Goal: Information Seeking & Learning: Learn about a topic

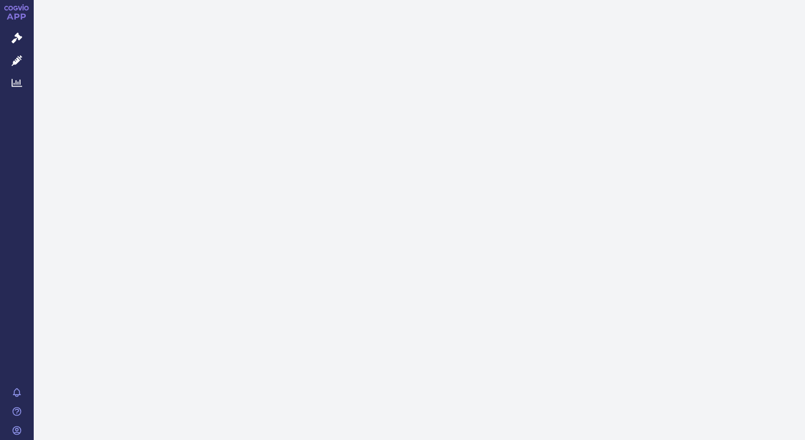
click at [16, 83] on icon at bounding box center [17, 83] width 11 height 8
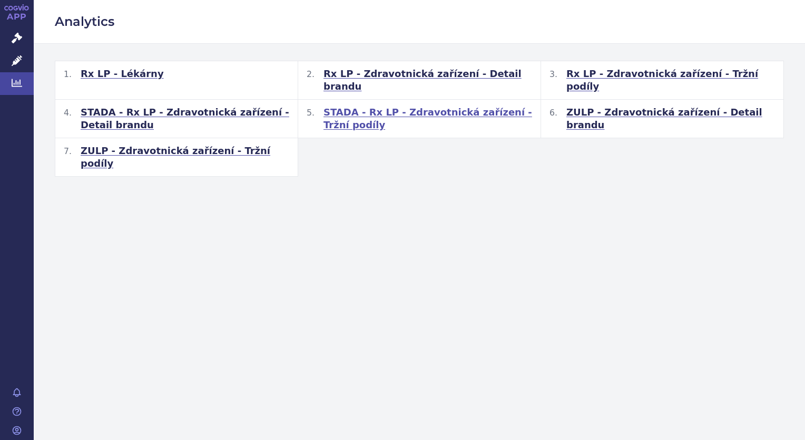
click at [374, 106] on span "STADA - Rx LP - Zdravotnická zařízení - Tržní podíly" at bounding box center [428, 118] width 209 height 25
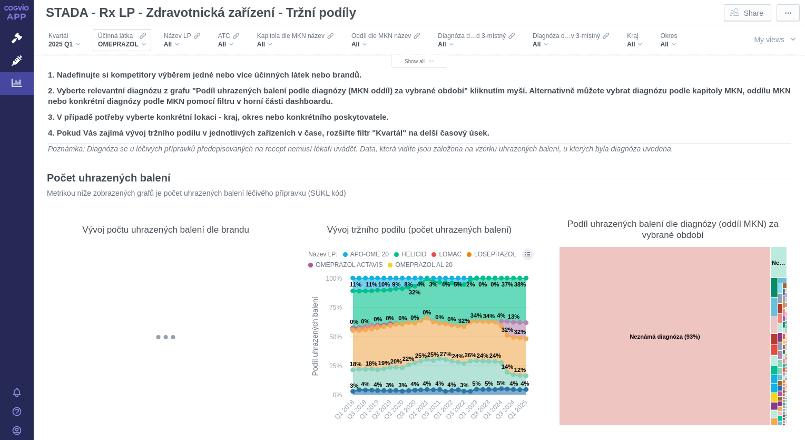
click at [143, 44] on div "OMEPRAZOL" at bounding box center [122, 44] width 48 height 8
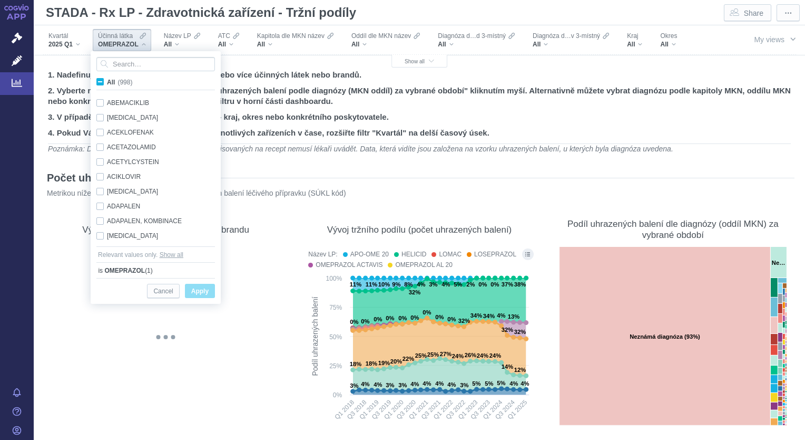
click at [107, 84] on span "All (998)" at bounding box center [119, 82] width 25 height 7
click at [107, 83] on input "All (998)" at bounding box center [110, 79] width 7 height 7
checkbox input "true"
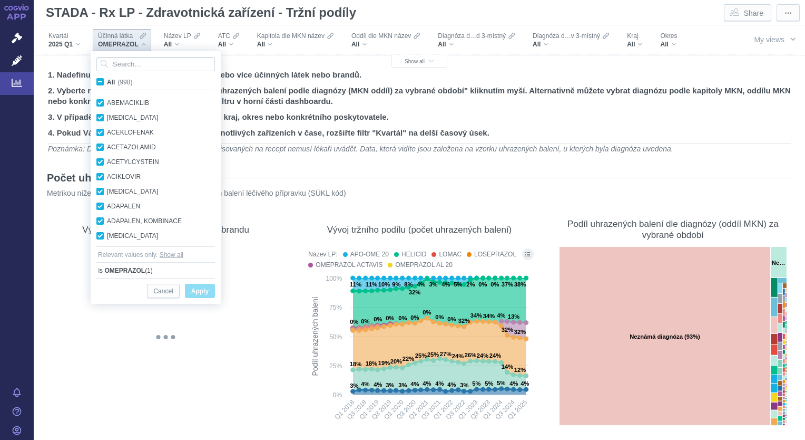
checkbox input "true"
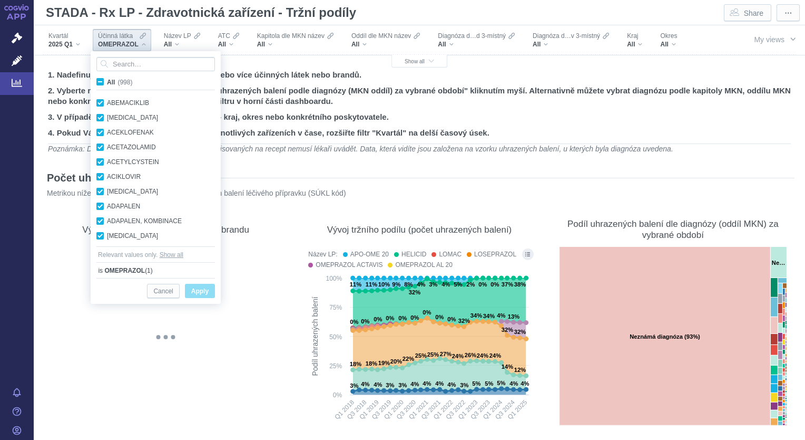
checkbox input "true"
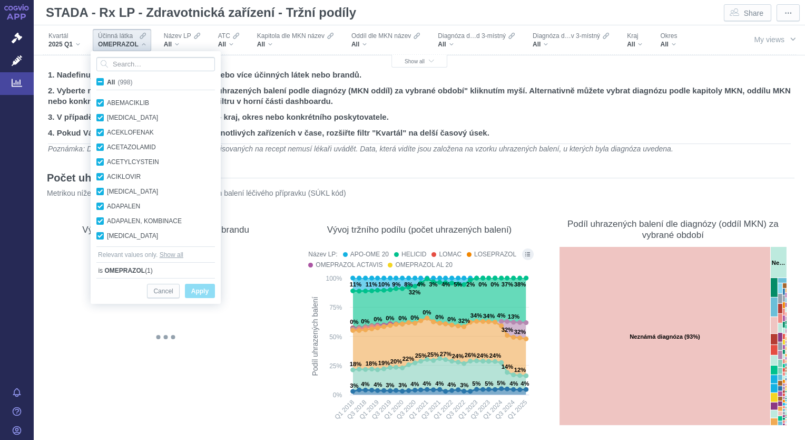
checkbox input "true"
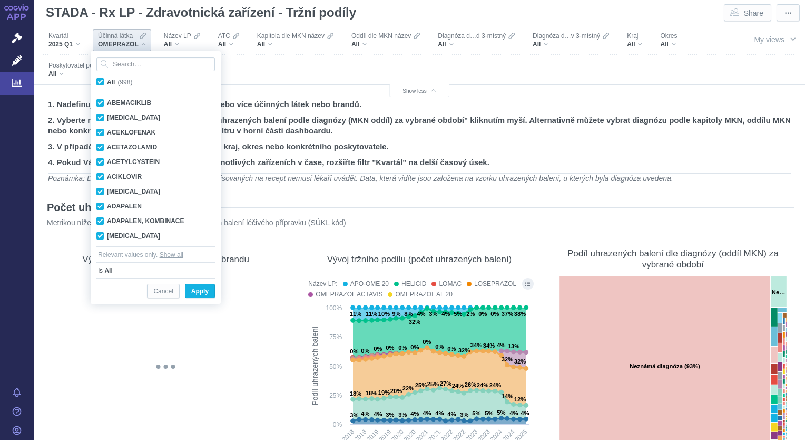
click at [107, 84] on span "All (998)" at bounding box center [119, 82] width 25 height 7
click at [107, 83] on input "All (998)" at bounding box center [110, 79] width 7 height 7
checkbox input "false"
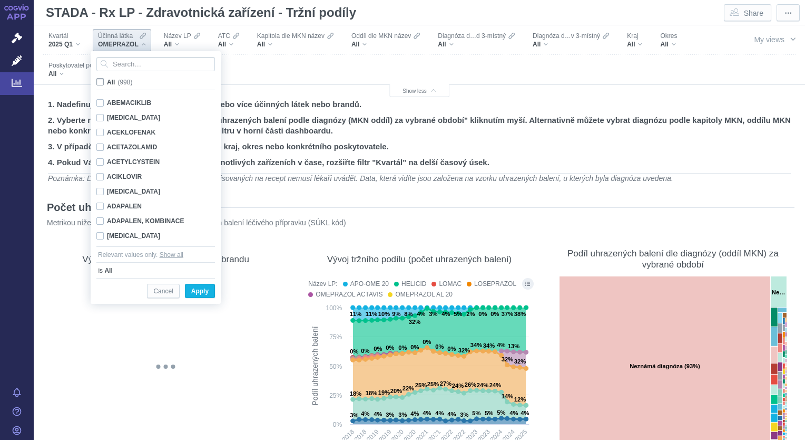
checkbox input "false"
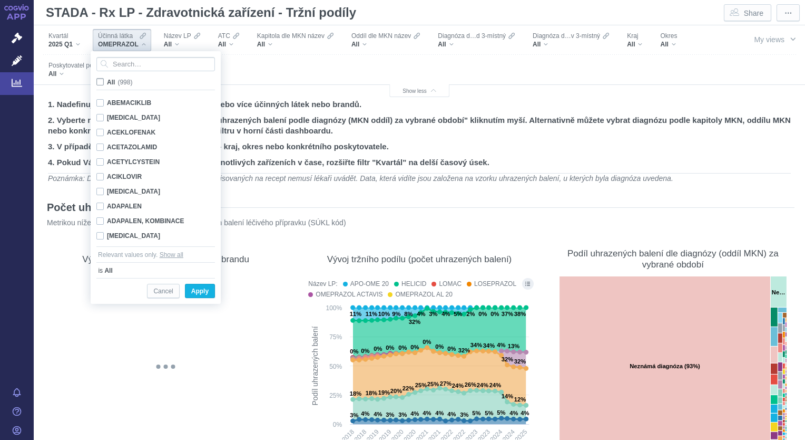
checkbox input "false"
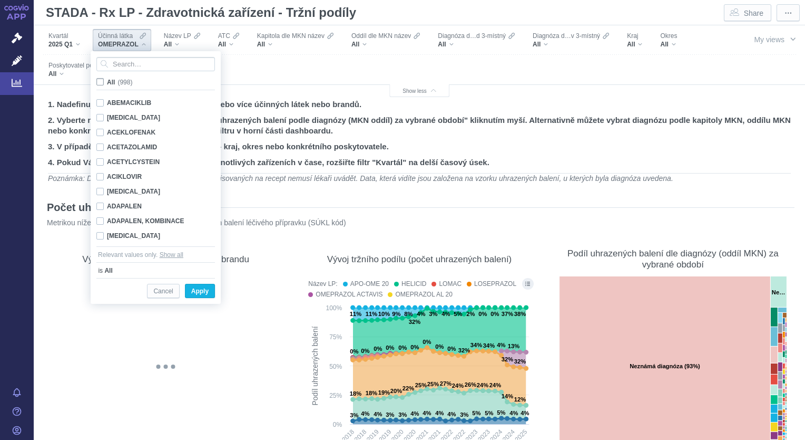
checkbox input "false"
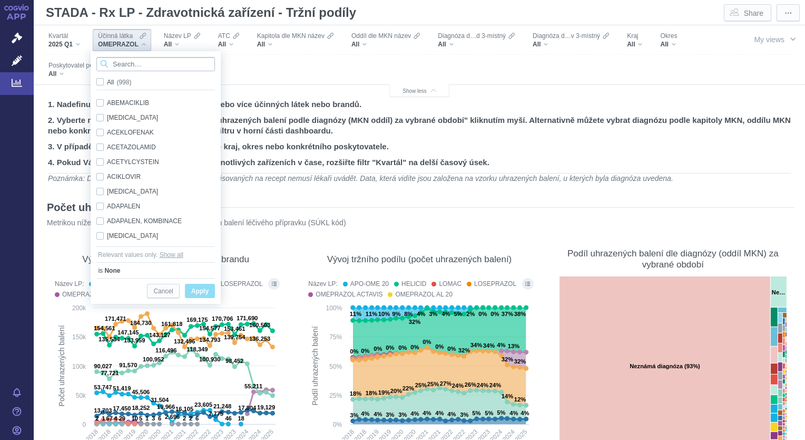
click at [119, 66] on input "Search attribute values" at bounding box center [155, 64] width 119 height 14
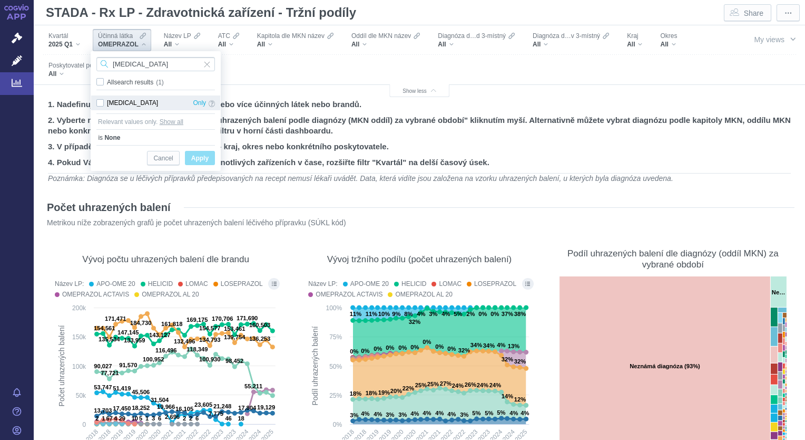
type input "[MEDICAL_DATA]"
click at [102, 104] on div "[MEDICAL_DATA] Only" at bounding box center [155, 102] width 129 height 15
checkbox input "true"
click at [199, 161] on span "Apply" at bounding box center [199, 158] width 17 height 13
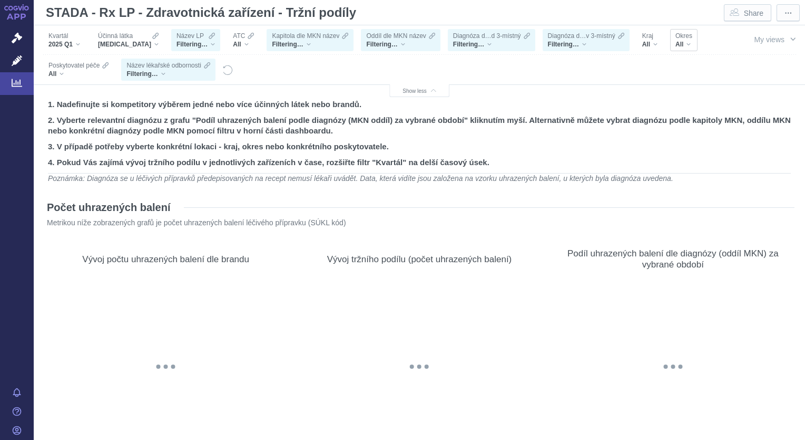
click at [676, 37] on span "Okres" at bounding box center [684, 36] width 17 height 8
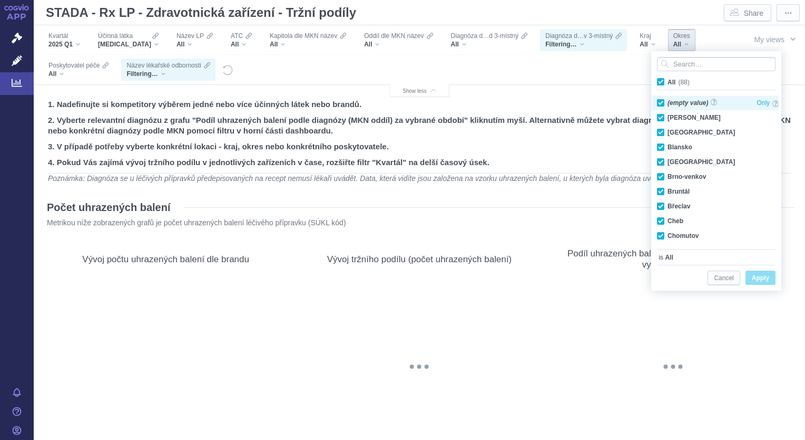
click at [658, 108] on div "(empty value) Only" at bounding box center [718, 102] width 132 height 15
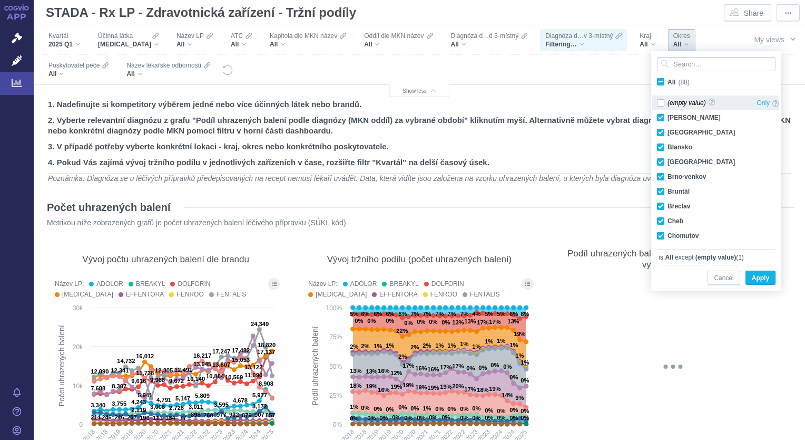
checkbox input "false"
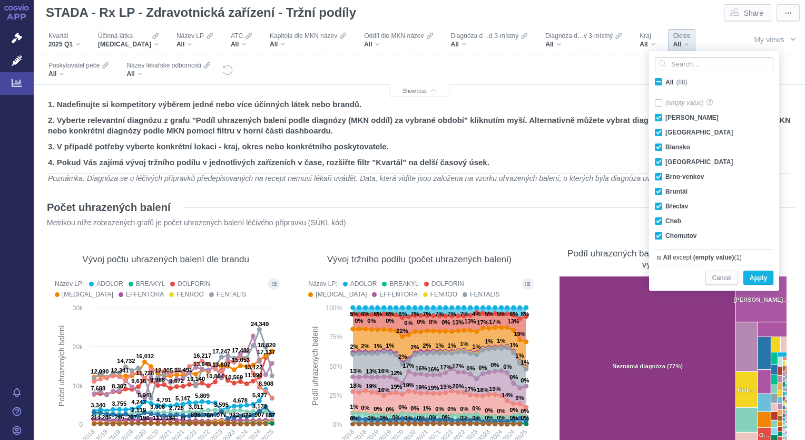
click at [666, 83] on span "All (88)" at bounding box center [677, 82] width 22 height 7
click at [666, 83] on input "All (88)" at bounding box center [669, 79] width 7 height 7
checkbox input "true"
click at [666, 84] on span "All (88)" at bounding box center [677, 82] width 22 height 7
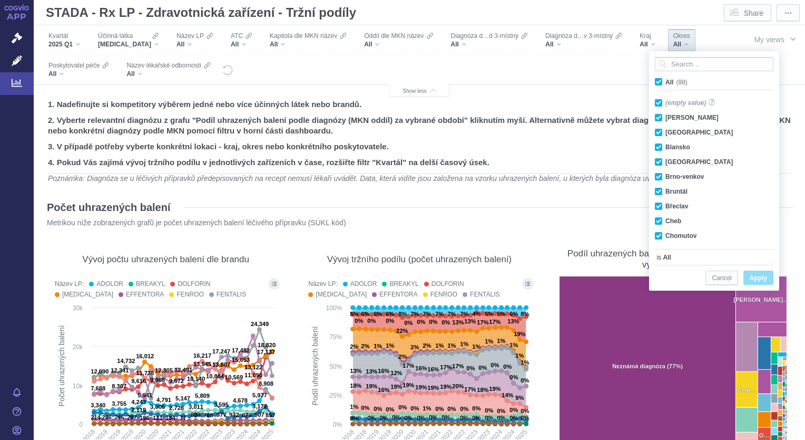
click at [666, 83] on input "All (88)" at bounding box center [669, 79] width 7 height 7
checkbox input "false"
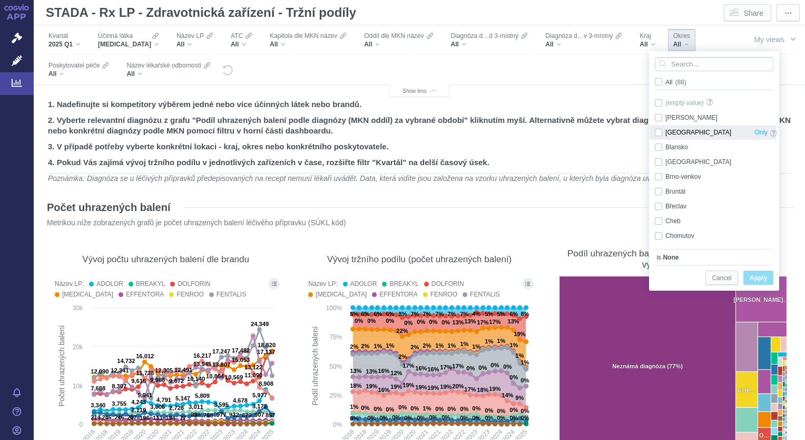
checkbox input "false"
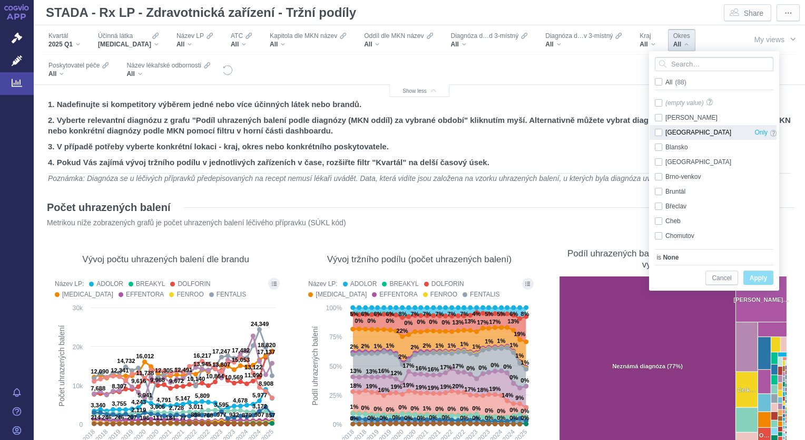
checkbox input "false"
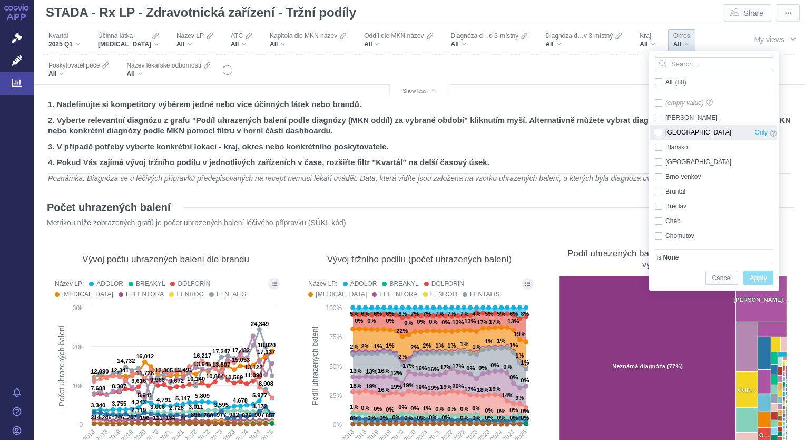
checkbox input "false"
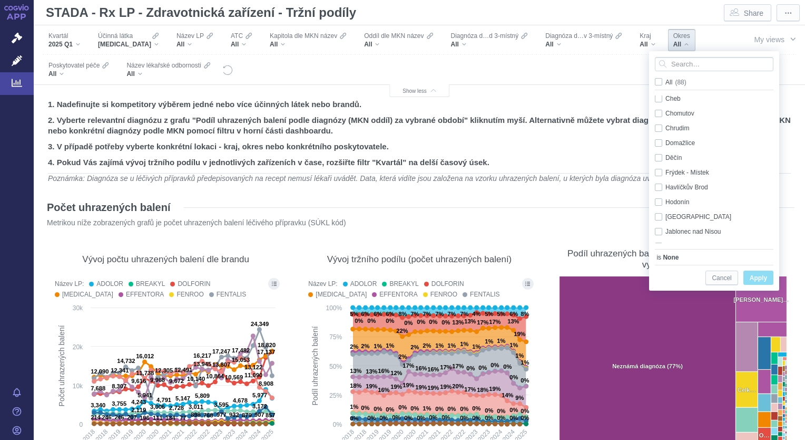
scroll to position [118, 0]
click at [662, 134] on div "Chrudim Only" at bounding box center [716, 132] width 132 height 15
checkbox input "true"
click at [755, 279] on span "Apply" at bounding box center [758, 277] width 17 height 13
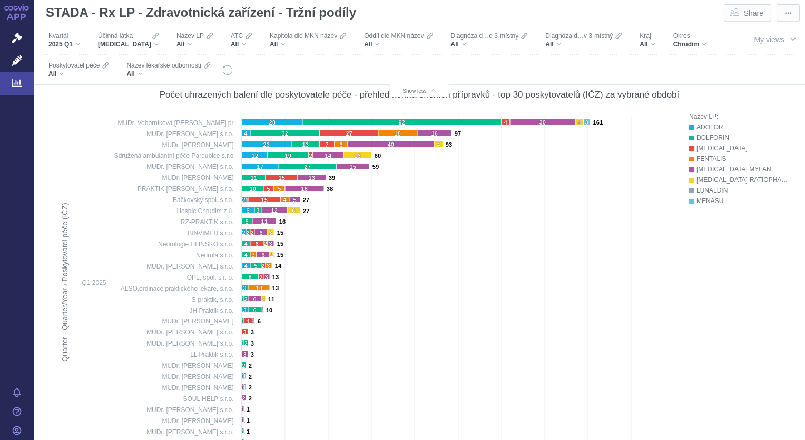
scroll to position [384, 0]
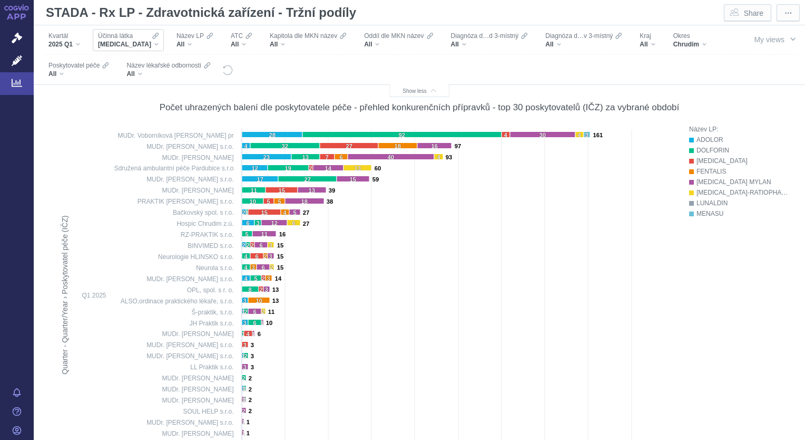
click at [134, 47] on div "[MEDICAL_DATA]" at bounding box center [128, 44] width 61 height 8
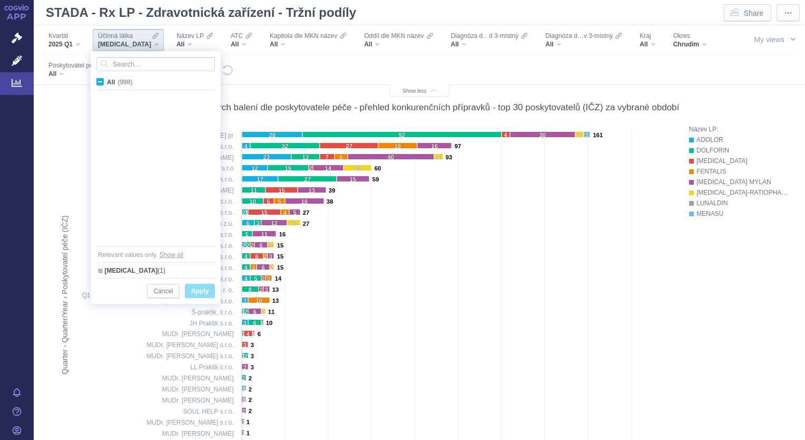
scroll to position [4154, 0]
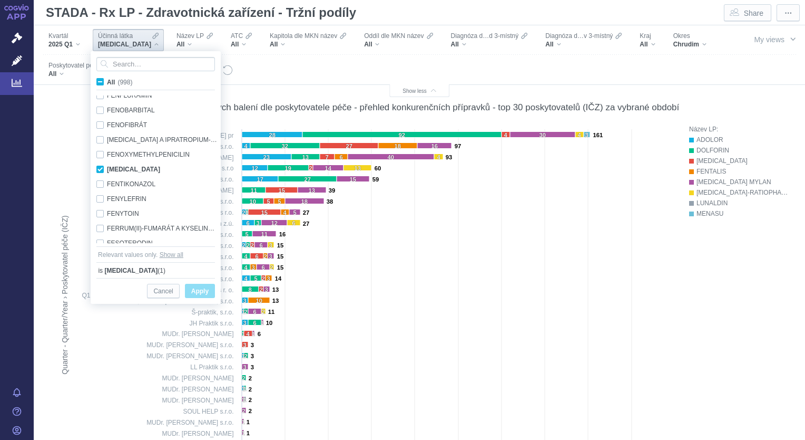
click at [107, 82] on span "All (998)" at bounding box center [119, 82] width 25 height 7
click at [107, 82] on input "All (998)" at bounding box center [110, 79] width 7 height 7
checkbox input "true"
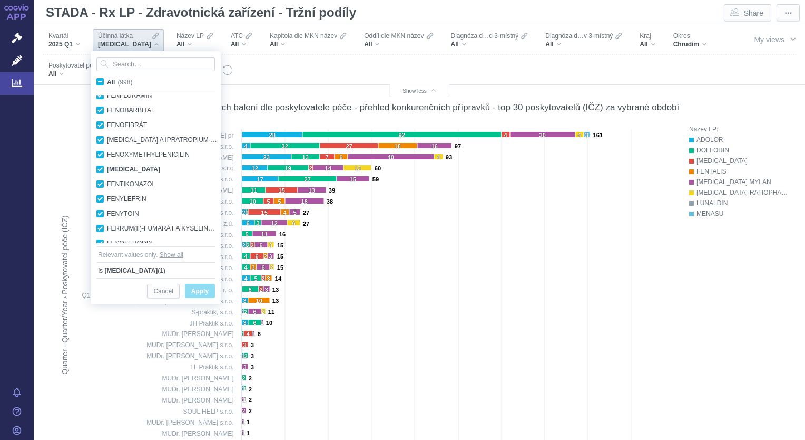
checkbox input "true"
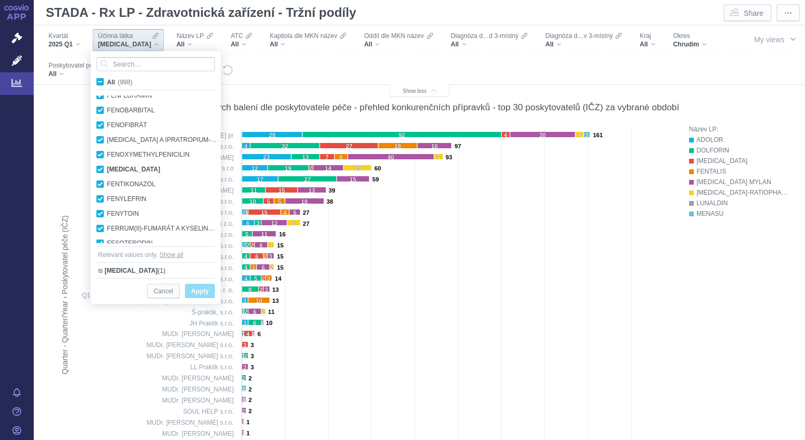
checkbox input "true"
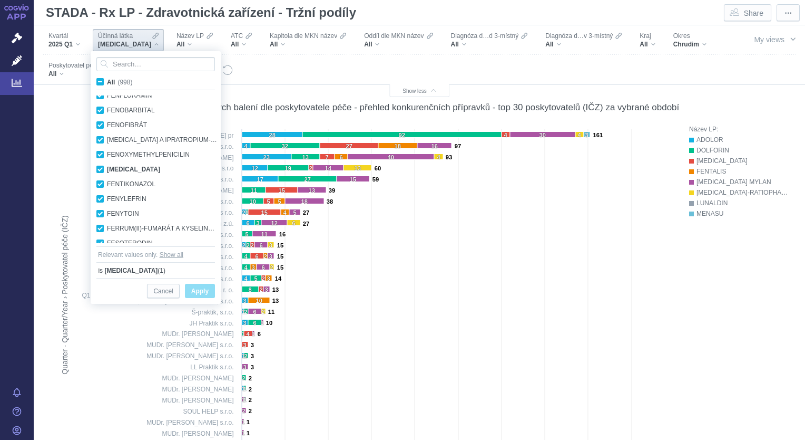
checkbox input "true"
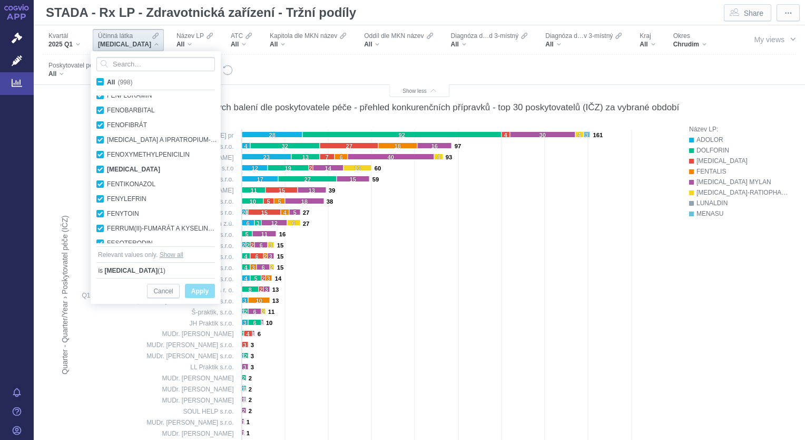
checkbox input "true"
click at [107, 82] on span "All (998)" at bounding box center [119, 82] width 25 height 7
click at [107, 82] on input "All (998)" at bounding box center [110, 79] width 7 height 7
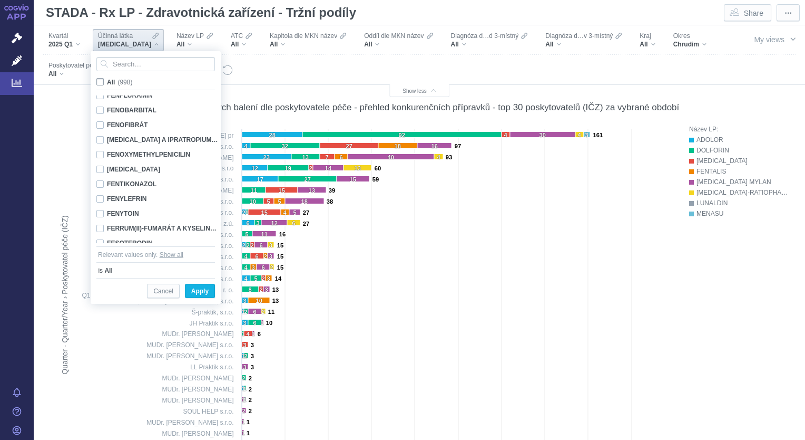
checkbox input "false"
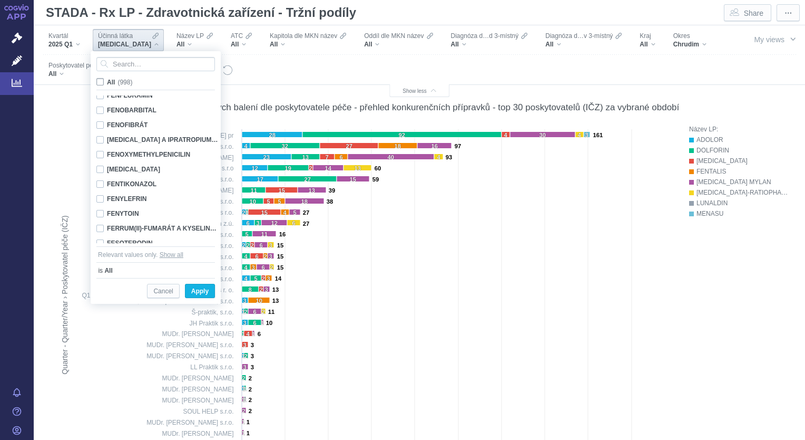
checkbox input "false"
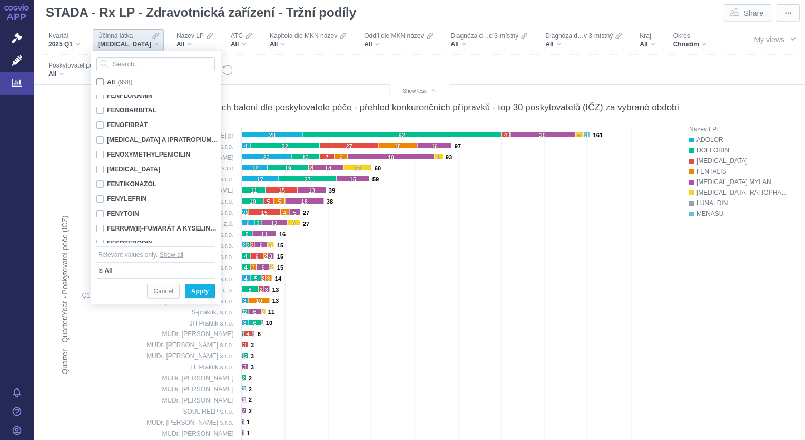
checkbox input "false"
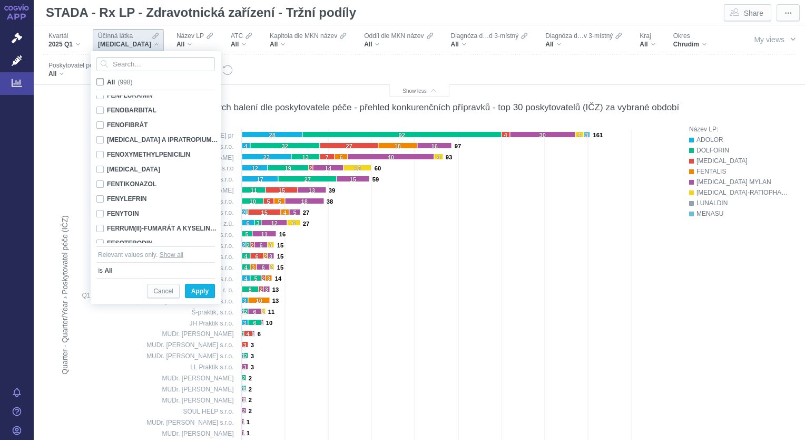
checkbox input "false"
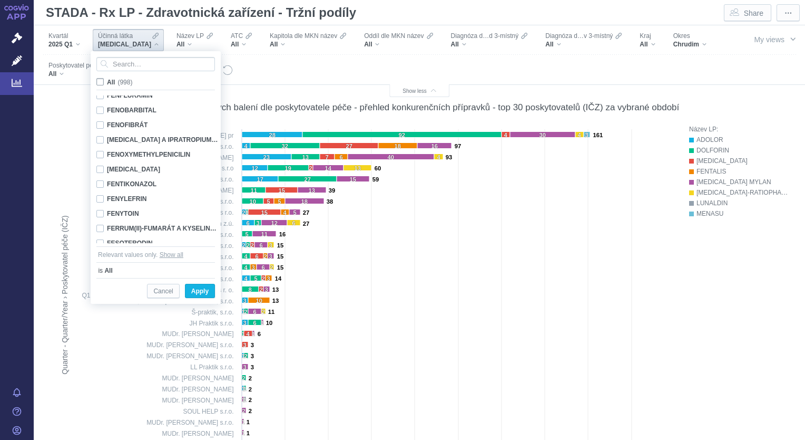
checkbox input "false"
click at [129, 66] on input "Search attribute values" at bounding box center [155, 64] width 119 height 14
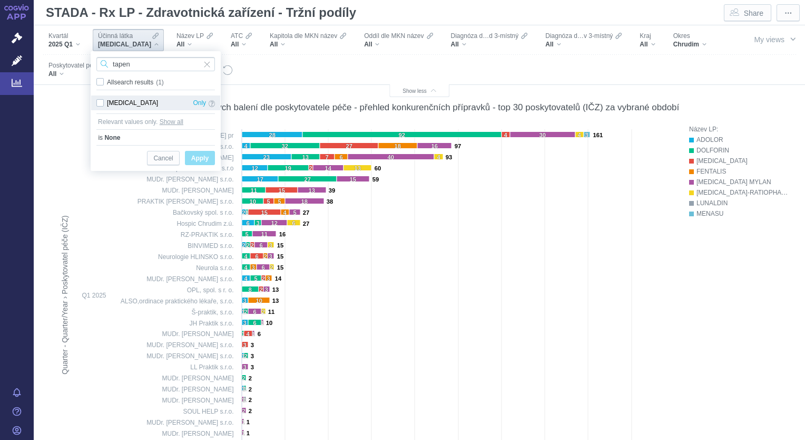
type input "tapen"
click at [101, 102] on div "[MEDICAL_DATA] Only" at bounding box center [155, 102] width 129 height 15
checkbox input "true"
click at [201, 154] on span "Apply" at bounding box center [199, 158] width 17 height 13
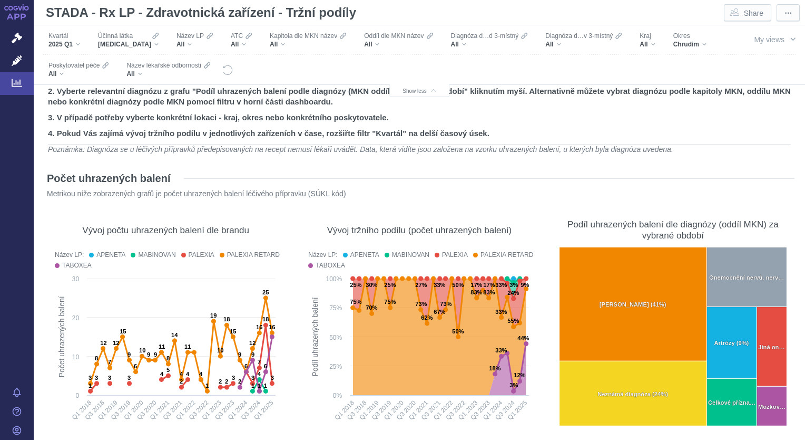
scroll to position [23, 0]
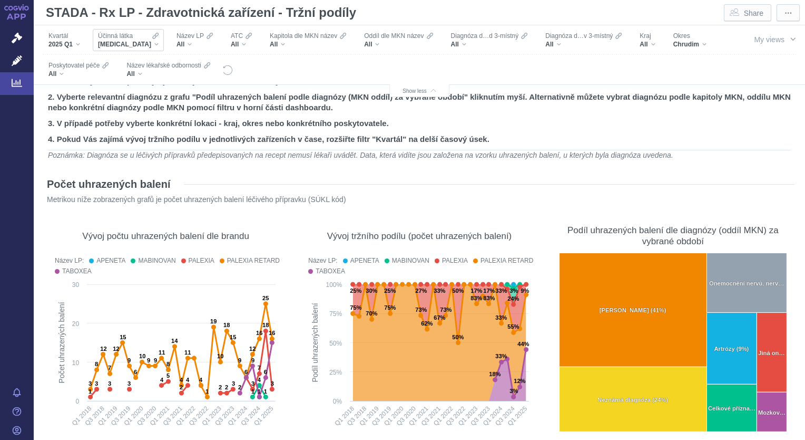
click at [145, 43] on div "[MEDICAL_DATA]" at bounding box center [128, 44] width 61 height 8
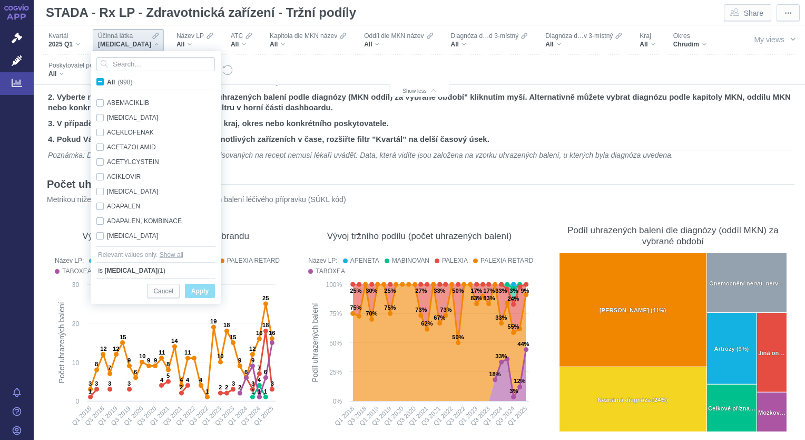
click at [107, 83] on span "All (998)" at bounding box center [119, 82] width 25 height 7
click at [107, 83] on input "All (998)" at bounding box center [110, 79] width 7 height 7
checkbox input "true"
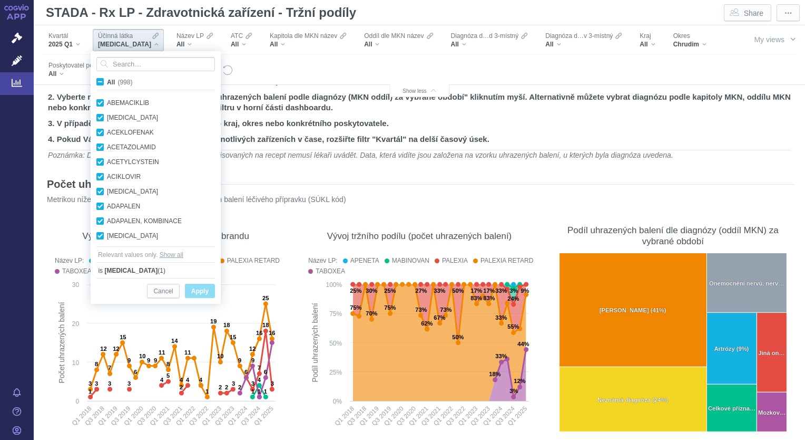
checkbox input "true"
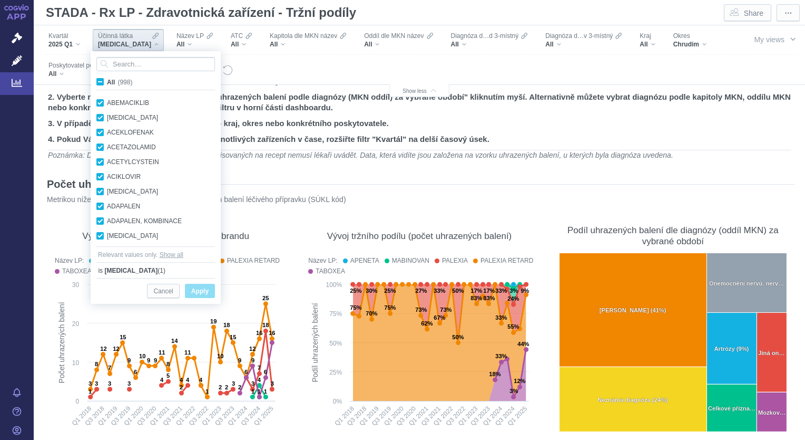
checkbox input "true"
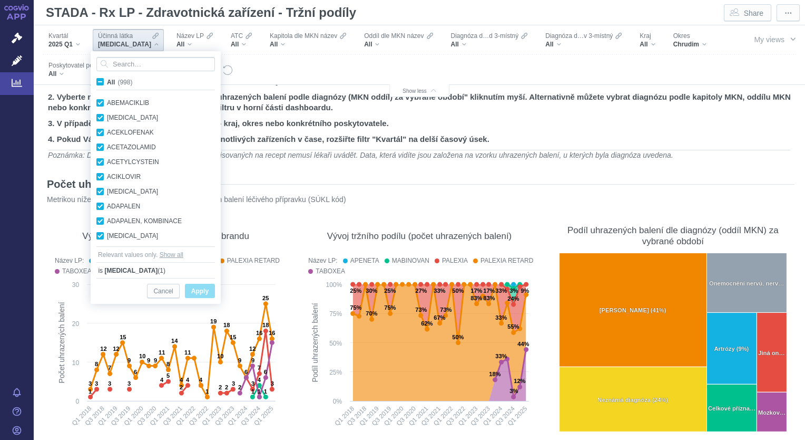
checkbox input "true"
click at [107, 83] on span "All (998)" at bounding box center [119, 82] width 25 height 7
click at [107, 83] on input "All (998)" at bounding box center [110, 79] width 7 height 7
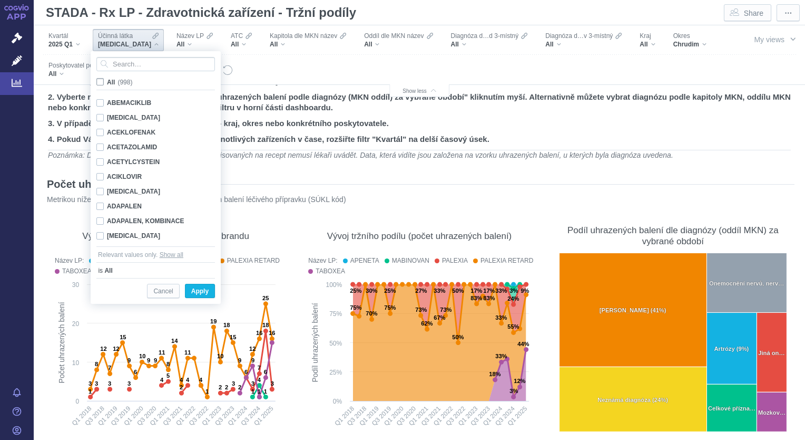
checkbox input "false"
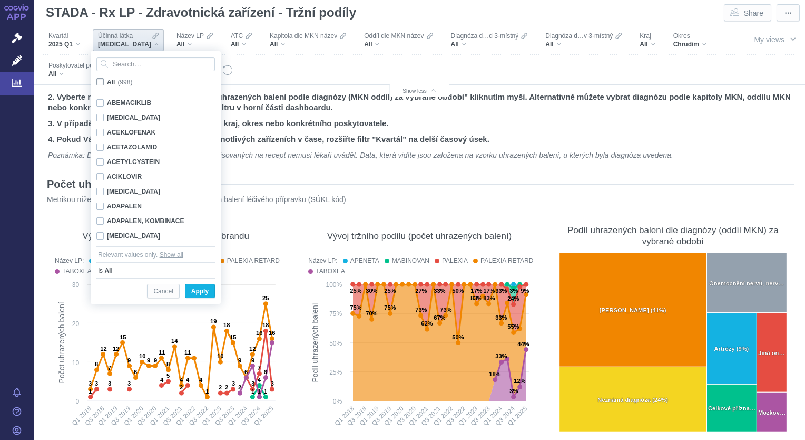
checkbox input "false"
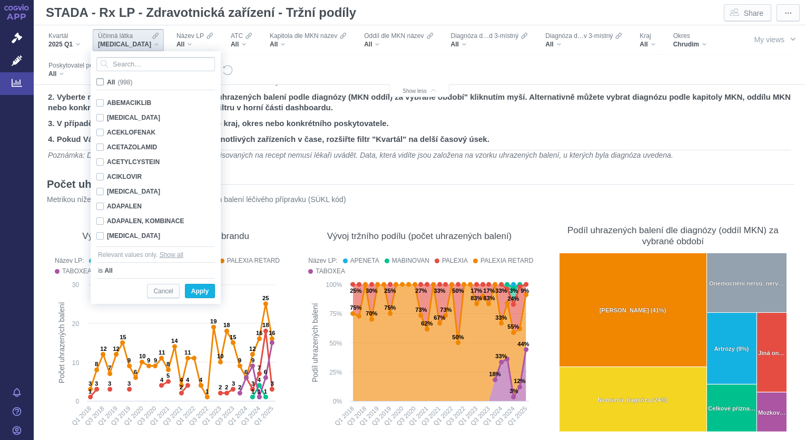
checkbox input "false"
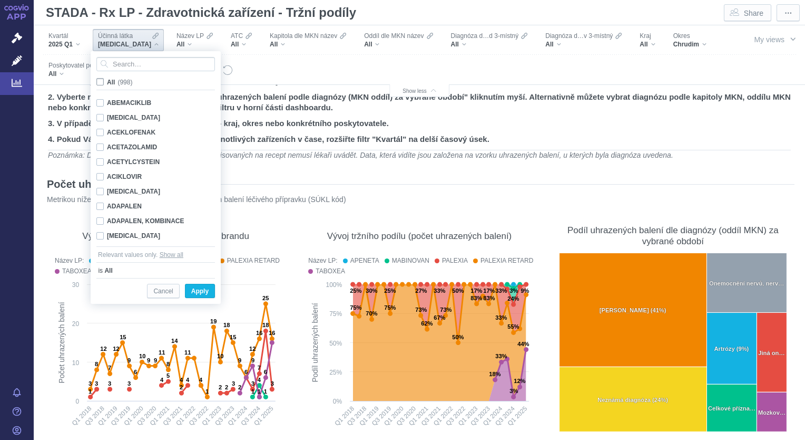
checkbox input "false"
click at [131, 60] on input "Search attribute values" at bounding box center [155, 64] width 119 height 14
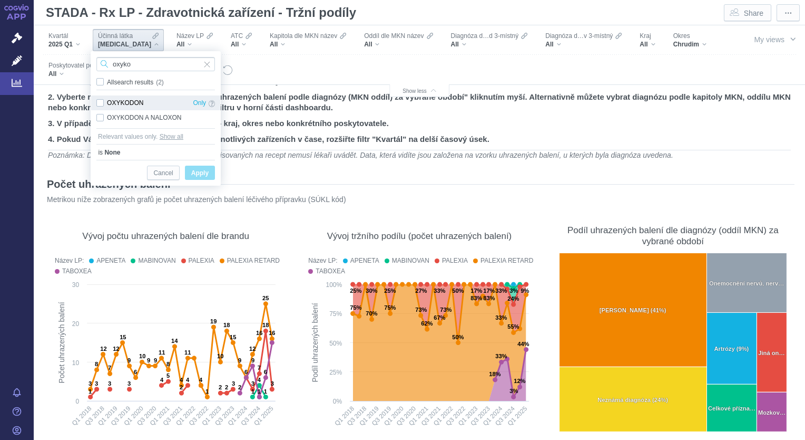
type input "oxyko"
click at [99, 104] on div "OXYKODON Only" at bounding box center [155, 102] width 129 height 15
checkbox input "true"
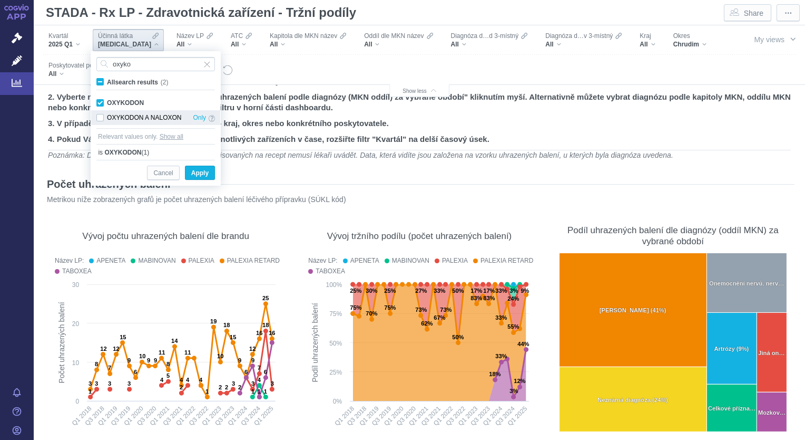
click at [99, 119] on div "OXYKODON A NALOXON Only" at bounding box center [155, 117] width 129 height 15
checkbox input "true"
click at [199, 173] on span "Apply" at bounding box center [199, 173] width 17 height 13
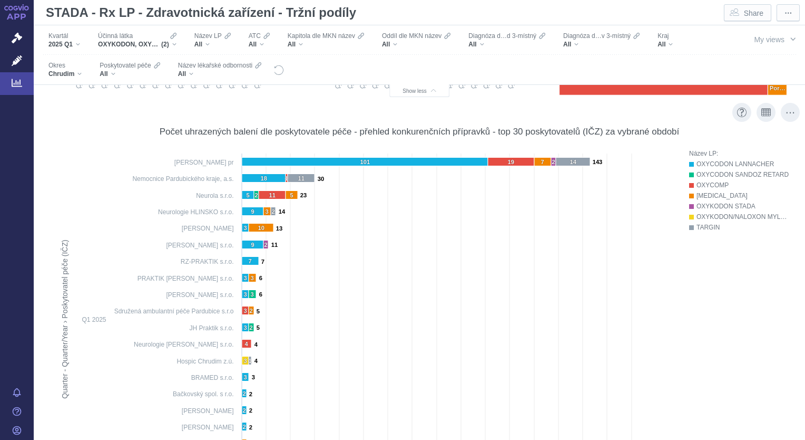
scroll to position [358, 0]
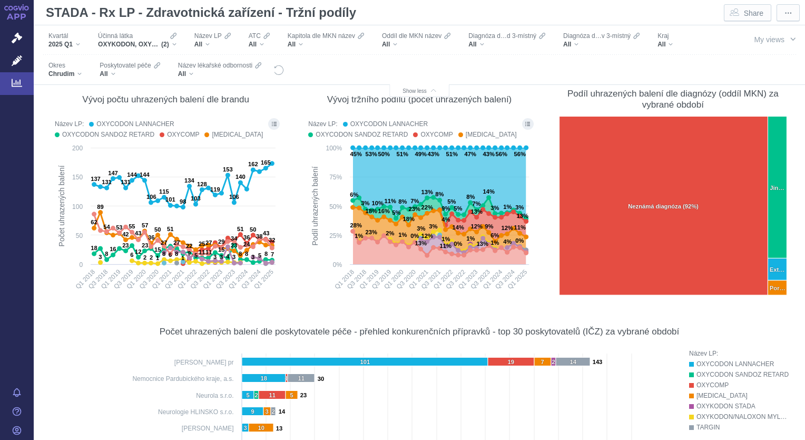
scroll to position [159, 0]
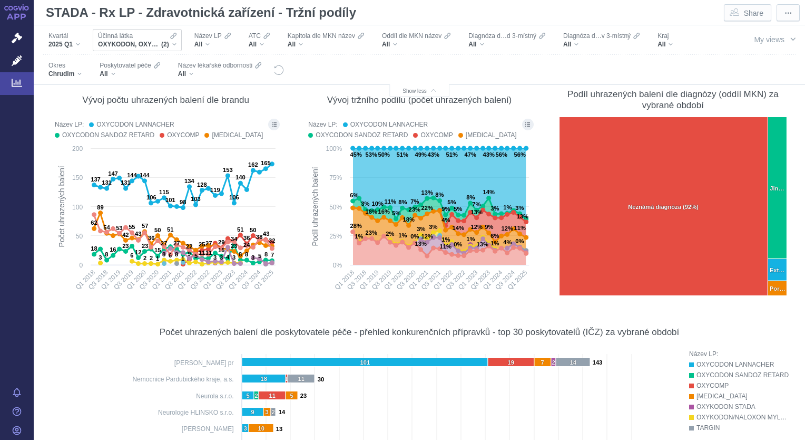
click at [171, 45] on div "OXYKODON, OXYKODON A NALOXON (2)" at bounding box center [137, 44] width 79 height 8
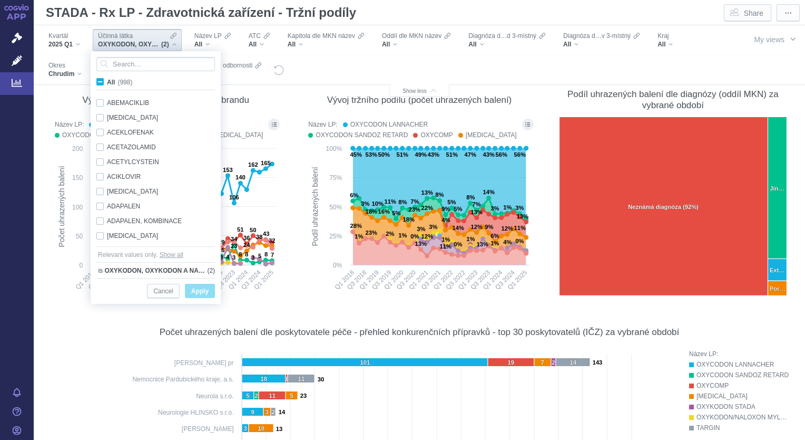
click at [107, 83] on span "All (998)" at bounding box center [119, 82] width 25 height 7
click at [107, 83] on input "All (998)" at bounding box center [110, 79] width 7 height 7
checkbox input "true"
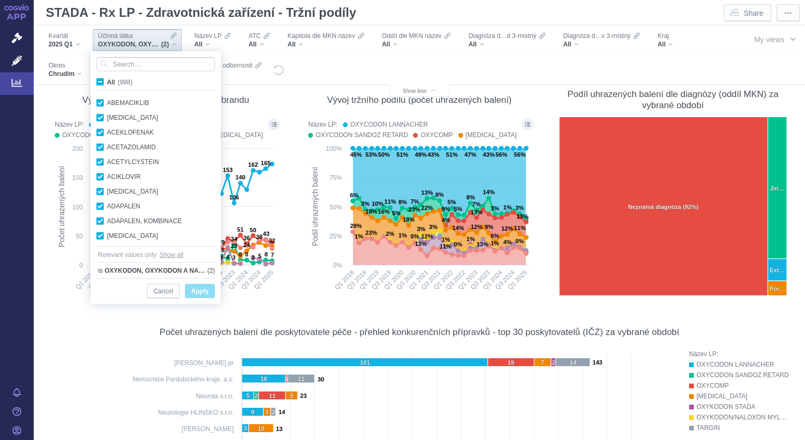
checkbox input "true"
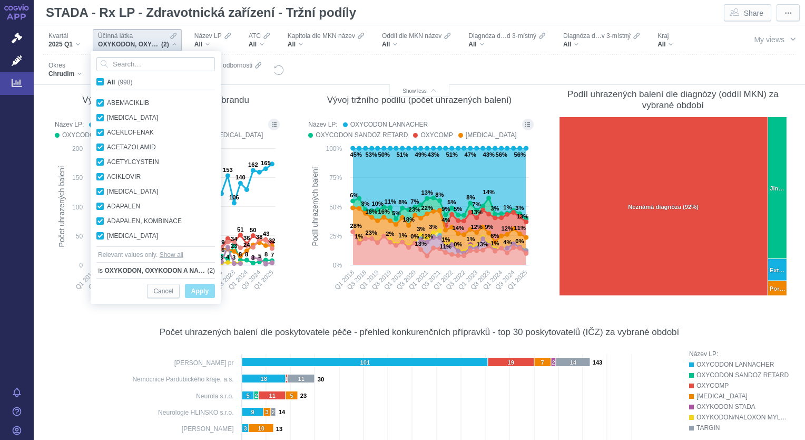
checkbox input "true"
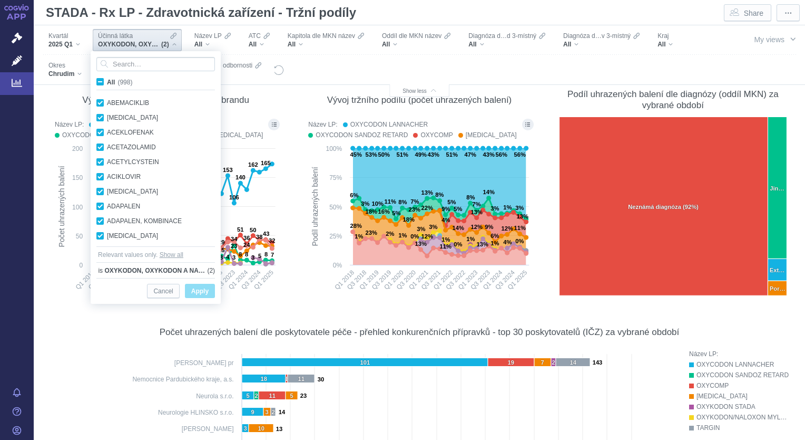
checkbox input "true"
click at [107, 83] on span "All (998)" at bounding box center [119, 82] width 25 height 7
click at [107, 83] on input "All (998)" at bounding box center [110, 79] width 7 height 7
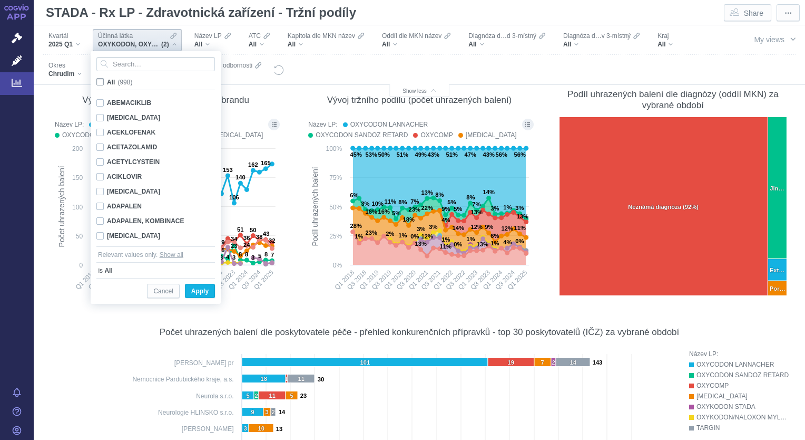
checkbox input "false"
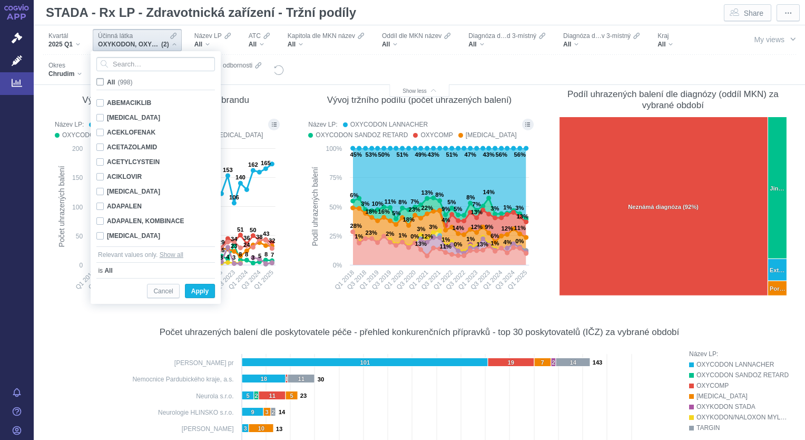
checkbox input "false"
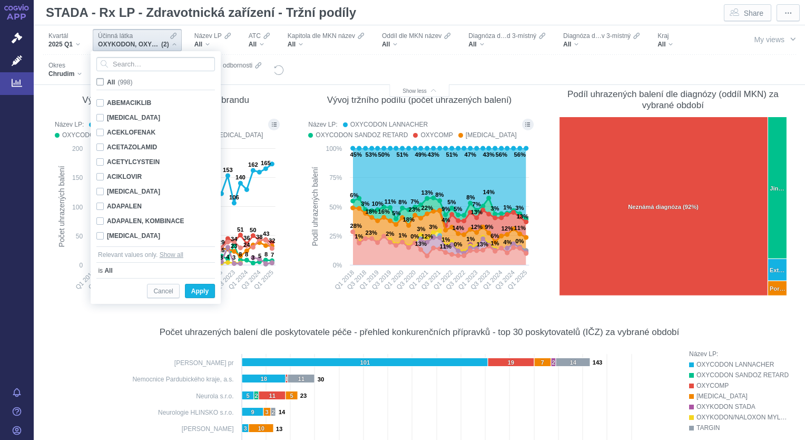
checkbox input "false"
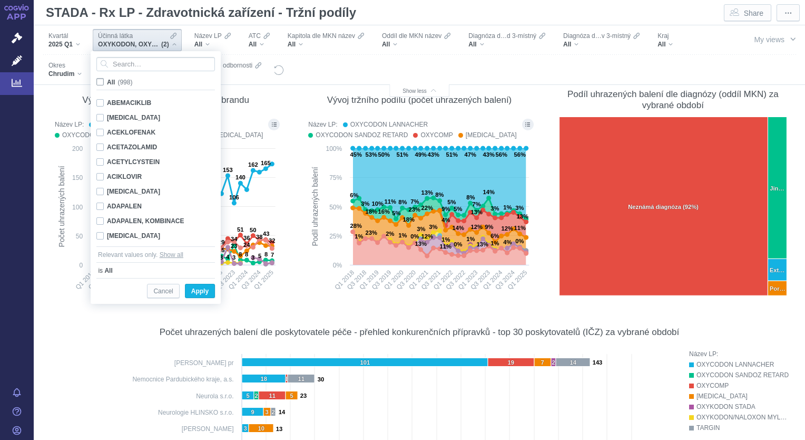
checkbox input "false"
click at [121, 65] on input "Search attribute values" at bounding box center [155, 64] width 119 height 14
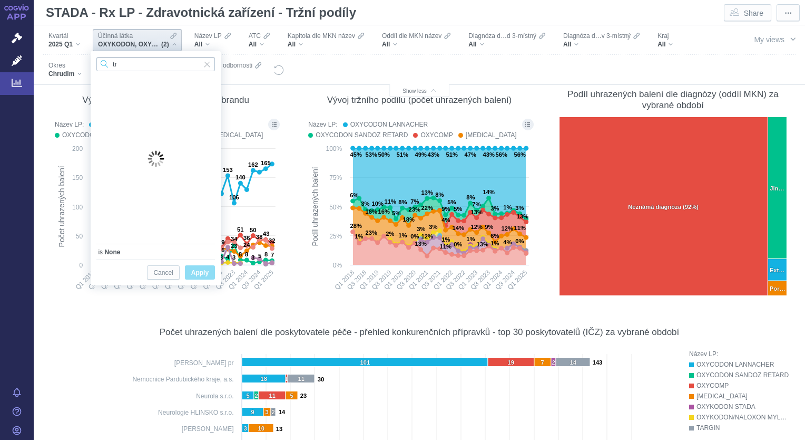
type input "t"
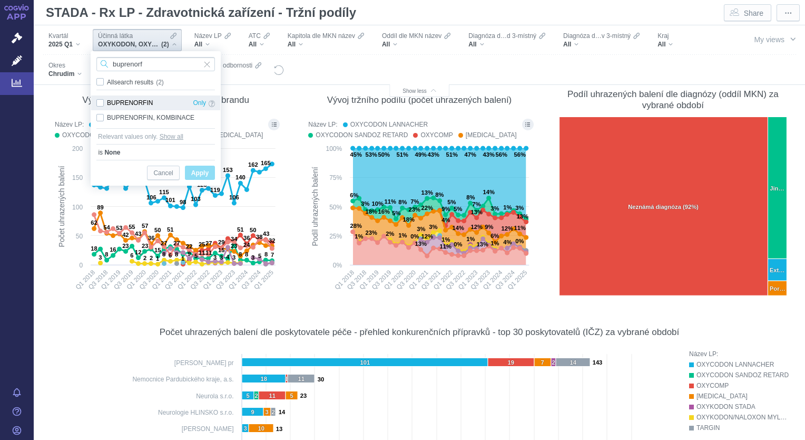
type input "buprenorf"
click at [100, 106] on div "BUPRENORFIN Only" at bounding box center [155, 102] width 129 height 15
checkbox input "true"
click at [206, 171] on span "Apply" at bounding box center [199, 173] width 17 height 13
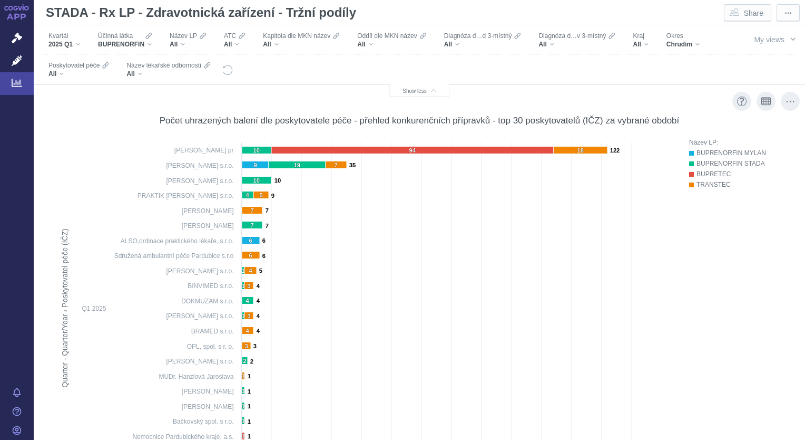
scroll to position [368, 0]
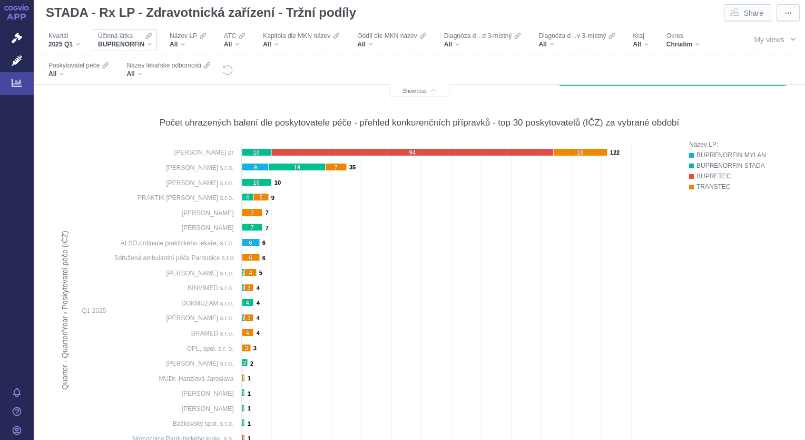
click at [148, 41] on div "BUPRENORFIN" at bounding box center [125, 44] width 54 height 8
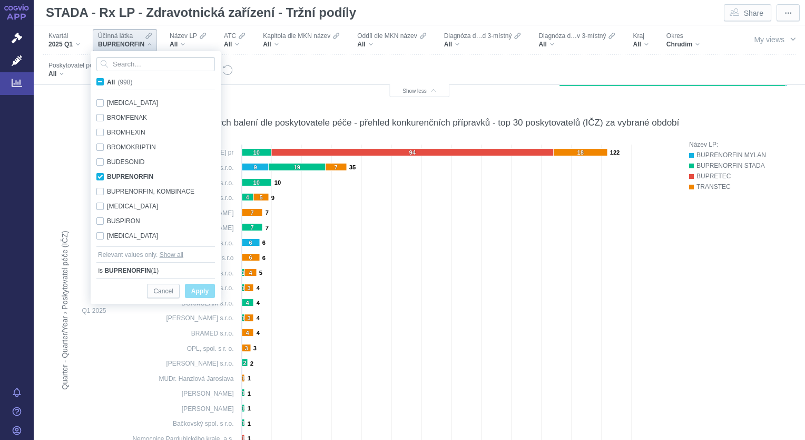
scroll to position [1601, 0]
click at [107, 80] on span "All (998)" at bounding box center [119, 82] width 25 height 7
click at [107, 80] on input "All (998)" at bounding box center [110, 79] width 7 height 7
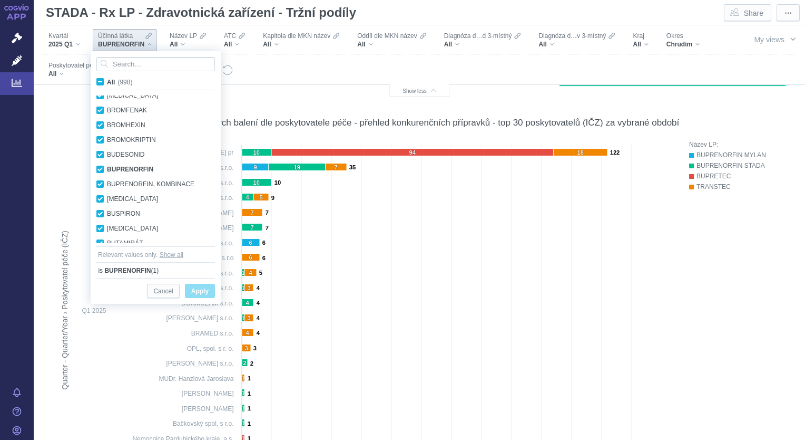
checkbox input "true"
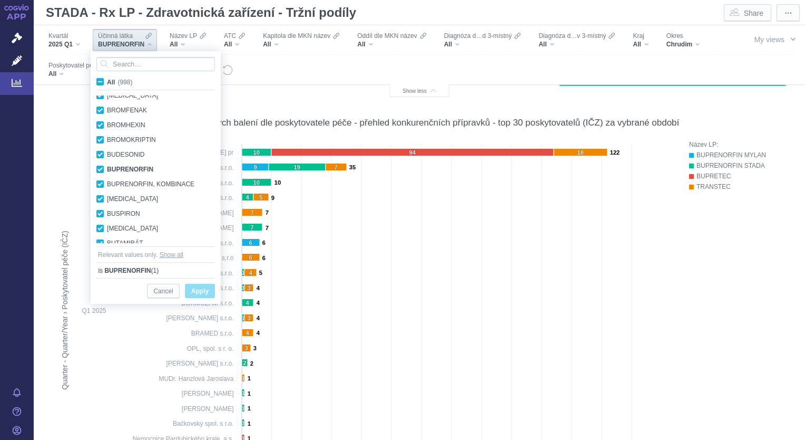
checkbox input "true"
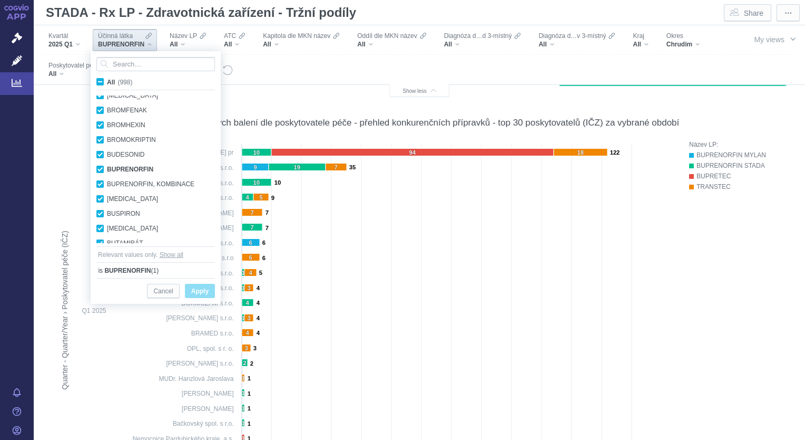
checkbox input "true"
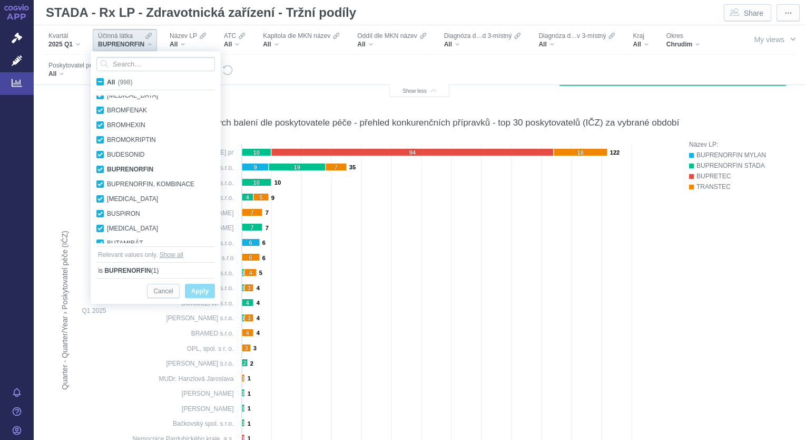
checkbox input "true"
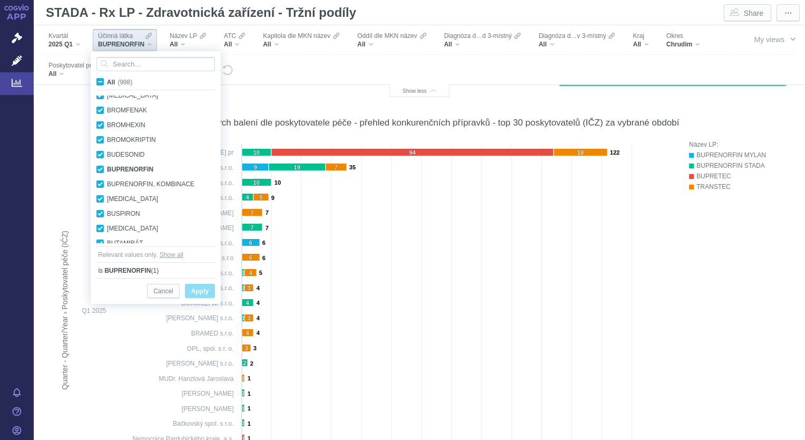
checkbox input "true"
click at [107, 80] on span "All (998)" at bounding box center [119, 82] width 25 height 7
click at [107, 80] on input "All (998)" at bounding box center [110, 79] width 7 height 7
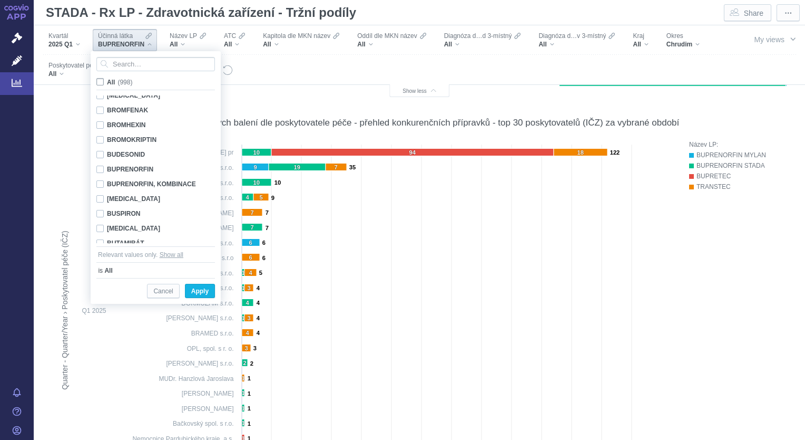
checkbox input "false"
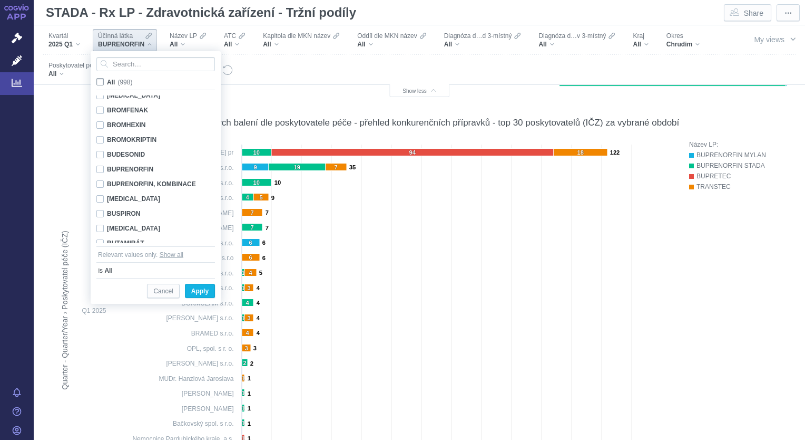
checkbox input "false"
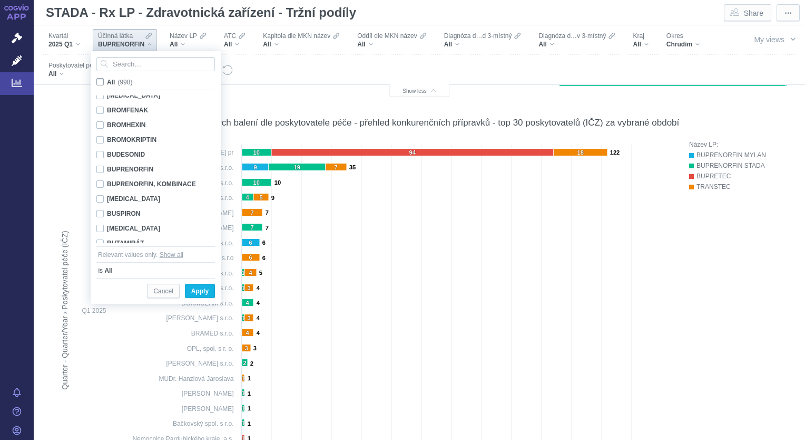
checkbox input "false"
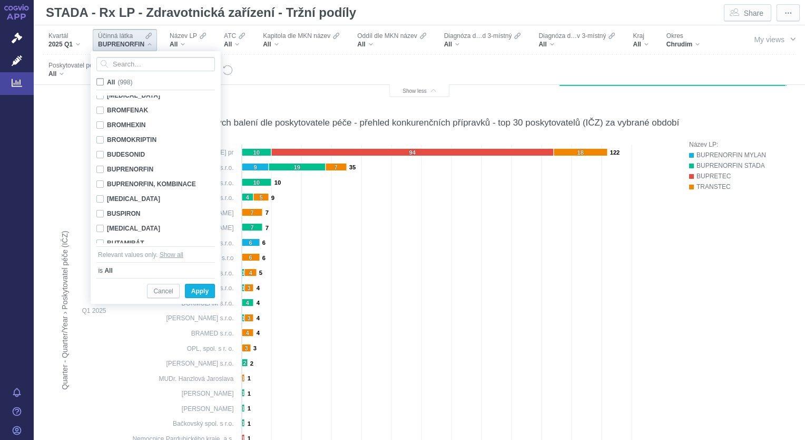
checkbox input "false"
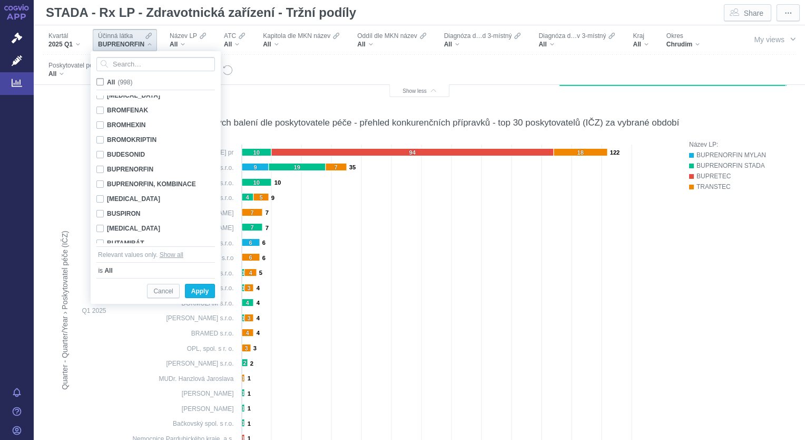
checkbox input "false"
click at [123, 63] on input "Search attribute values" at bounding box center [155, 64] width 119 height 14
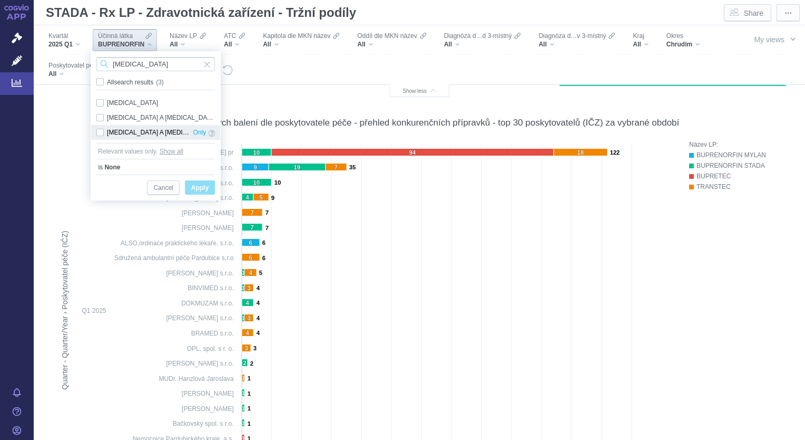
type input "tramadol"
click at [100, 133] on div "TRAMADOL A PARACETAMOL Only" at bounding box center [155, 132] width 129 height 15
checkbox input "true"
click at [207, 181] on span "Apply" at bounding box center [199, 187] width 17 height 13
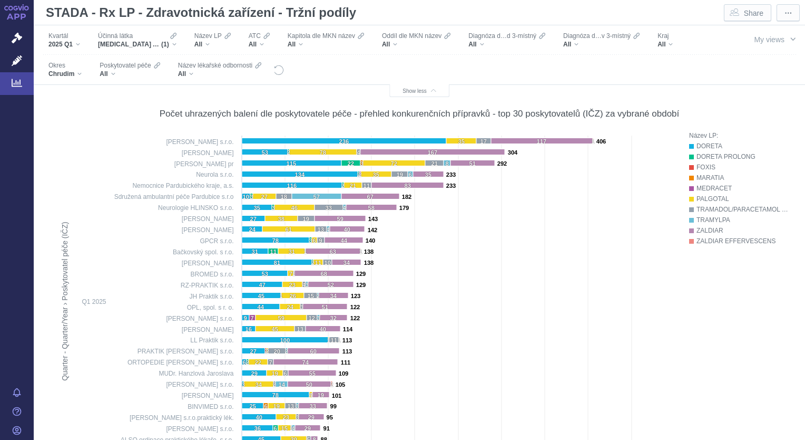
scroll to position [377, 0]
click at [173, 45] on div "TRAMADOL A PARACETAMOL (1)" at bounding box center [137, 44] width 79 height 8
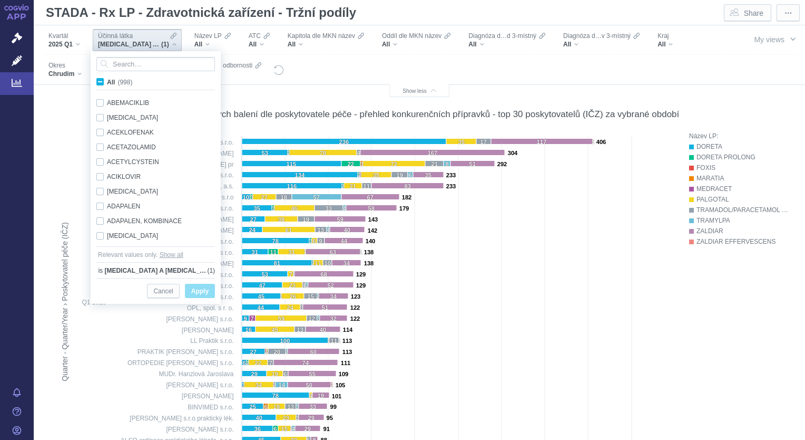
click at [107, 83] on span "All (998)" at bounding box center [119, 82] width 25 height 7
click at [107, 83] on input "All (998)" at bounding box center [110, 79] width 7 height 7
checkbox input "true"
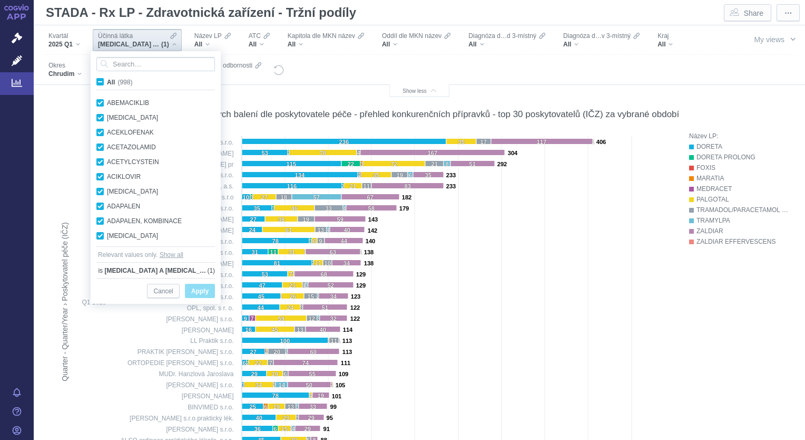
checkbox input "true"
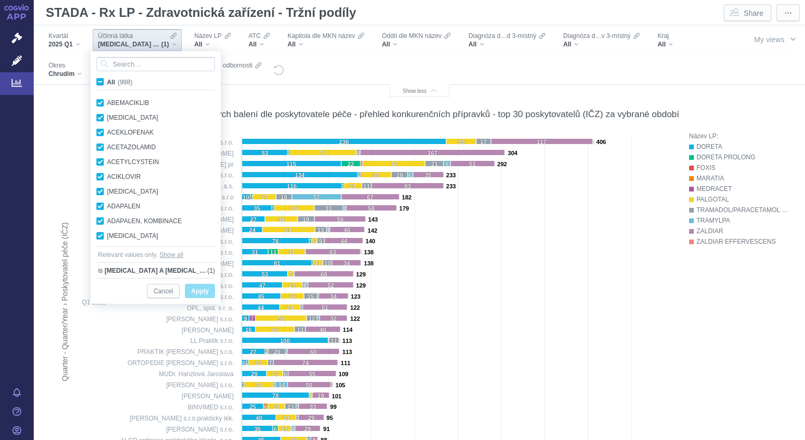
checkbox input "true"
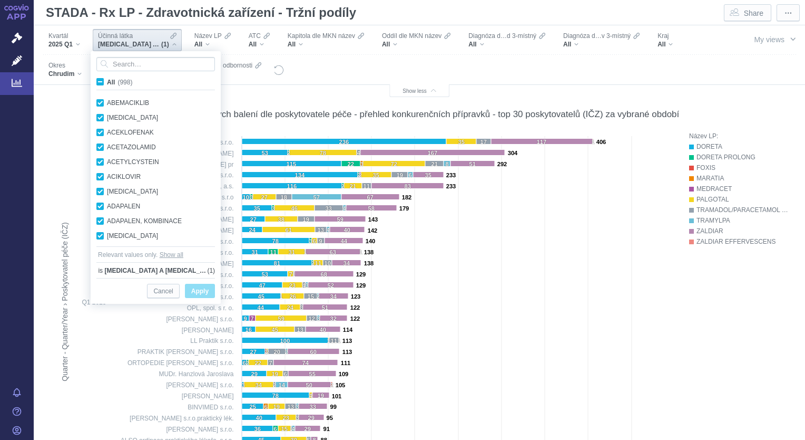
checkbox input "true"
click at [107, 83] on span "All (998)" at bounding box center [119, 82] width 25 height 7
click at [107, 83] on input "All (998)" at bounding box center [110, 79] width 7 height 7
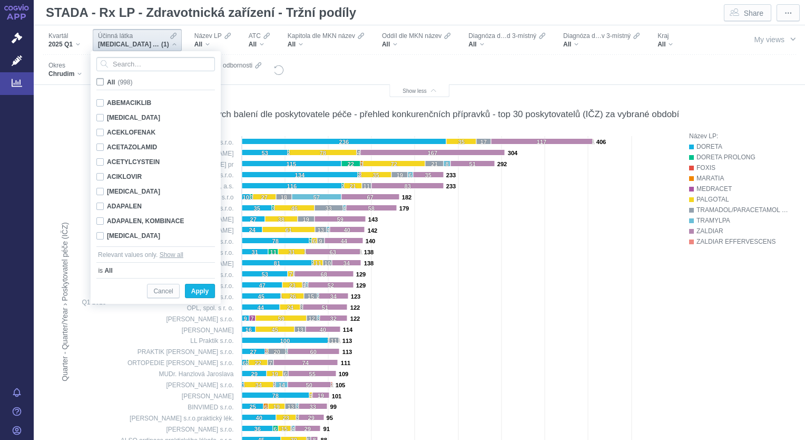
checkbox input "false"
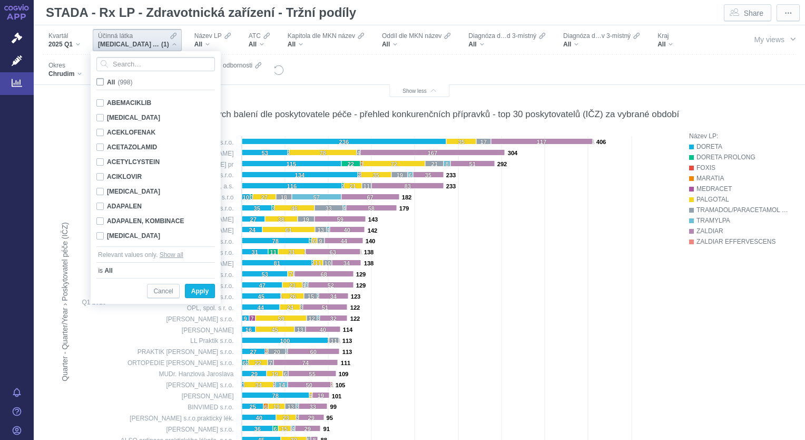
checkbox input "false"
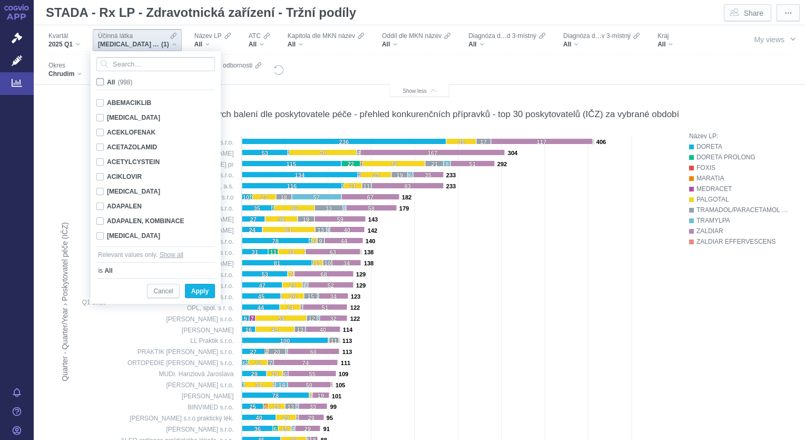
checkbox input "false"
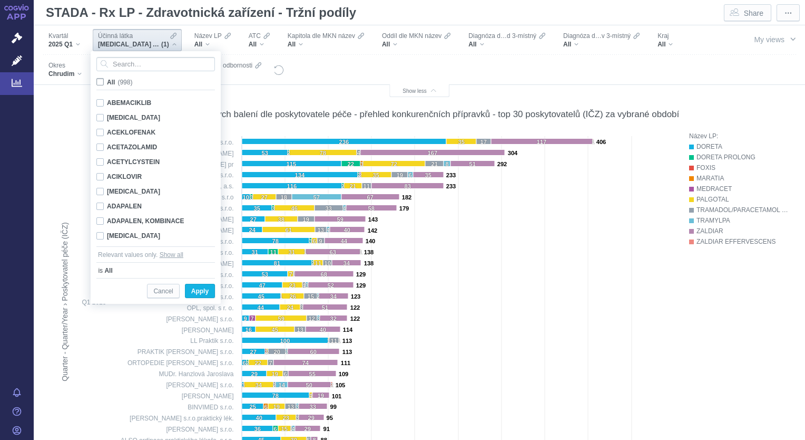
checkbox input "false"
click at [136, 66] on input "Search attribute values" at bounding box center [155, 64] width 119 height 14
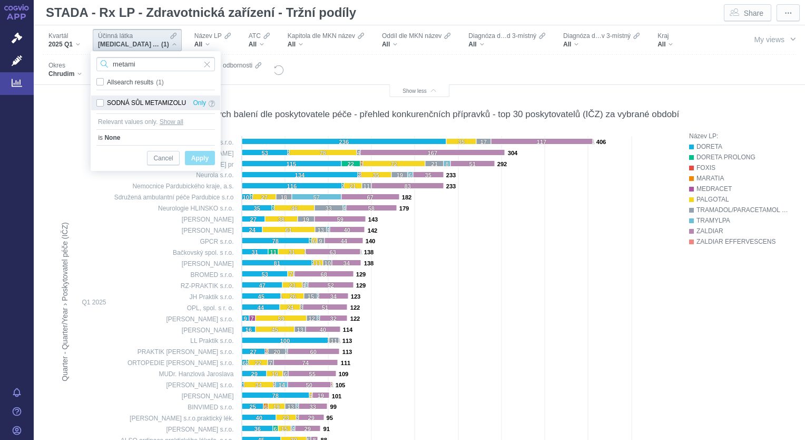
type input "metami"
click at [104, 102] on div "SODNÁ SŮL METAMIZOLU Only" at bounding box center [155, 102] width 129 height 15
checkbox input "true"
click at [203, 160] on span "Apply" at bounding box center [199, 158] width 17 height 13
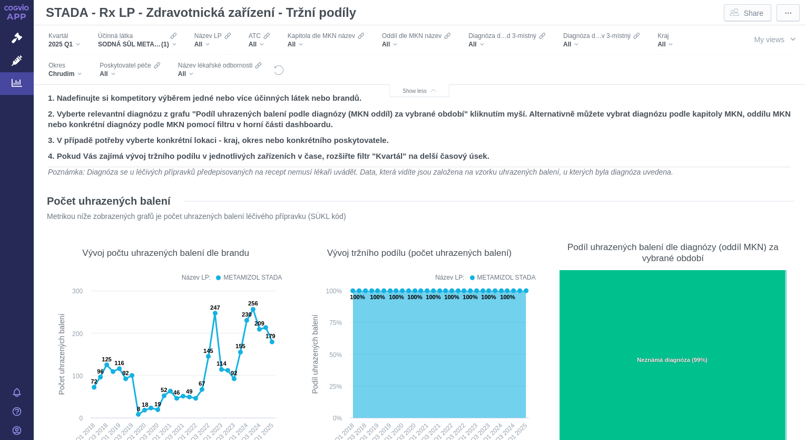
scroll to position [0, 0]
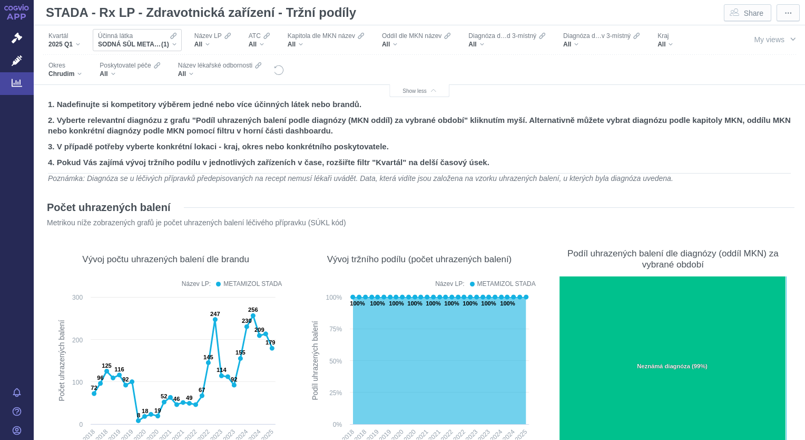
click at [175, 44] on div "SODNÁ SŮL METAMIZOLU (1)" at bounding box center [137, 44] width 79 height 8
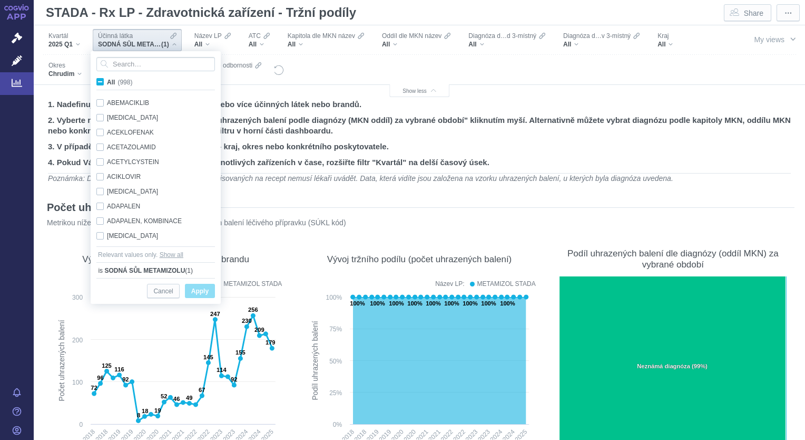
click at [107, 80] on span "All (998)" at bounding box center [119, 82] width 25 height 7
click at [107, 80] on input "All (998)" at bounding box center [110, 79] width 7 height 7
checkbox input "true"
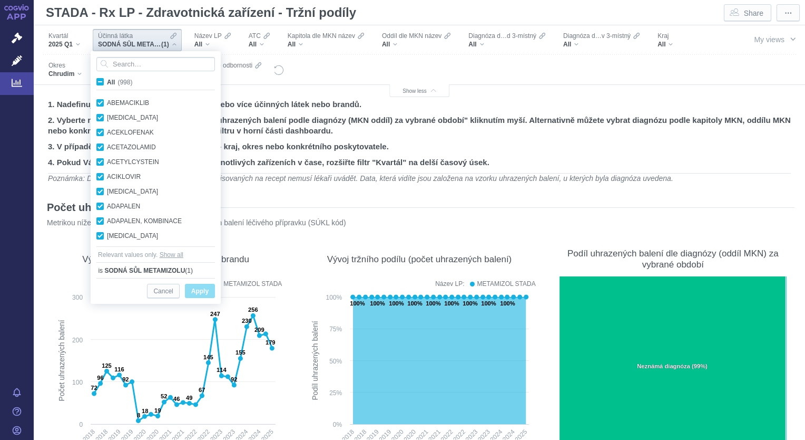
checkbox input "true"
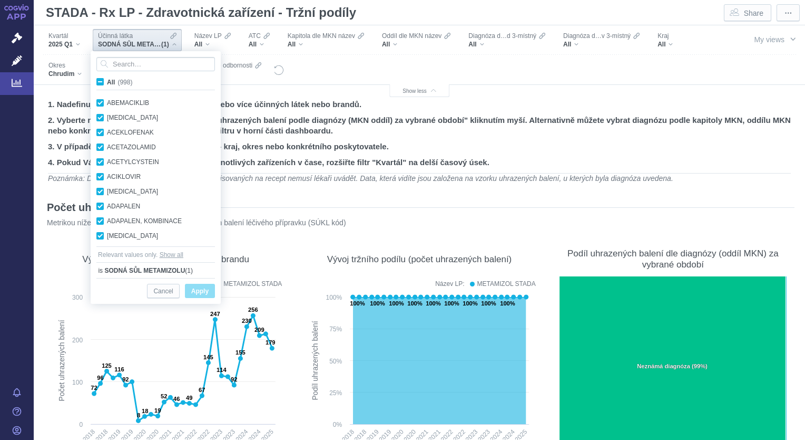
checkbox input "true"
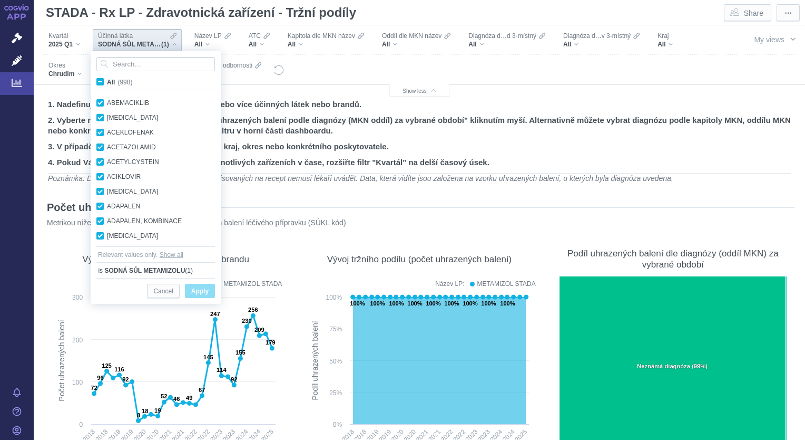
checkbox input "true"
click at [209, 43] on div "All" at bounding box center [212, 44] width 36 height 8
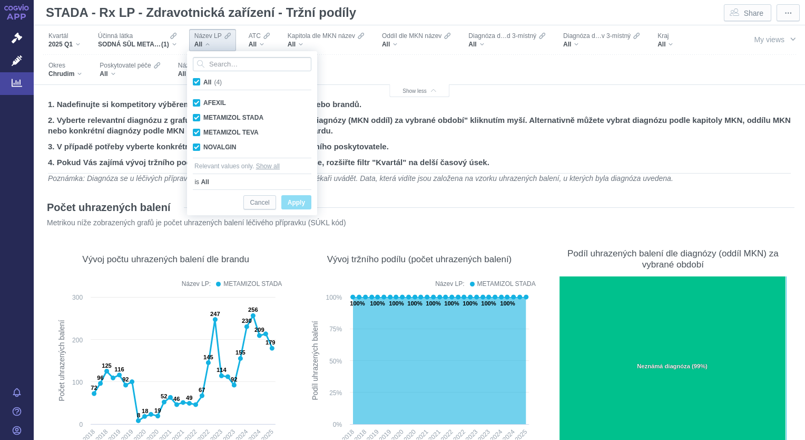
click at [203, 83] on span "All (4)" at bounding box center [212, 82] width 18 height 7
click at [203, 83] on input "All (4)" at bounding box center [206, 79] width 7 height 7
checkbox input "false"
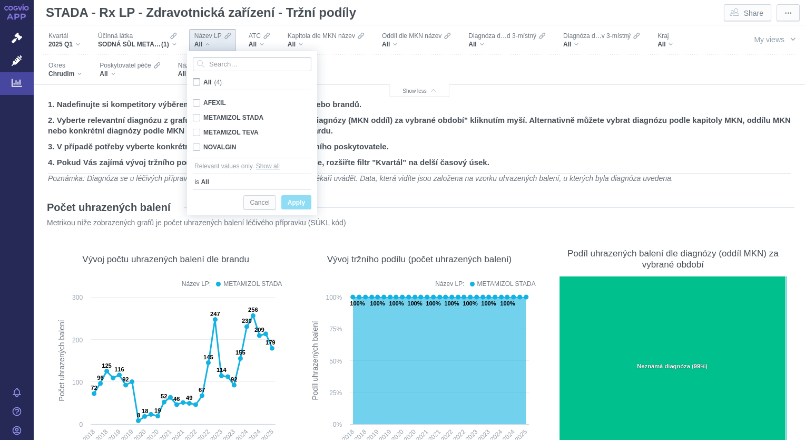
checkbox input "false"
click at [203, 83] on span "All (4)" at bounding box center [211, 82] width 17 height 7
click at [203, 83] on input "All (4)" at bounding box center [206, 79] width 7 height 7
checkbox input "true"
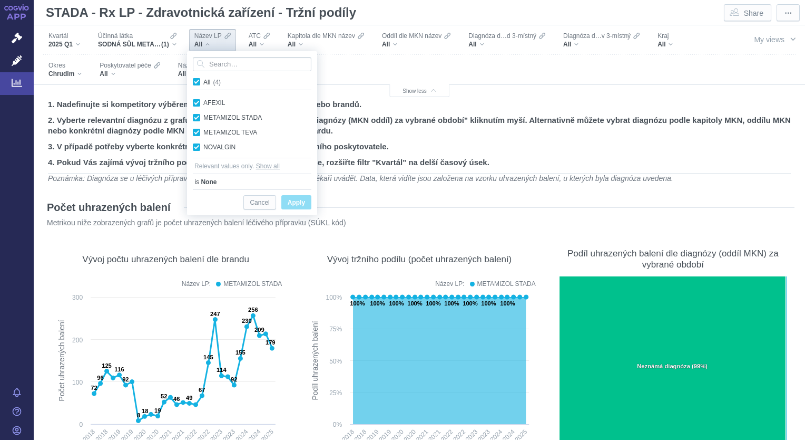
checkbox input "true"
click at [293, 207] on span "Apply" at bounding box center [296, 202] width 17 height 13
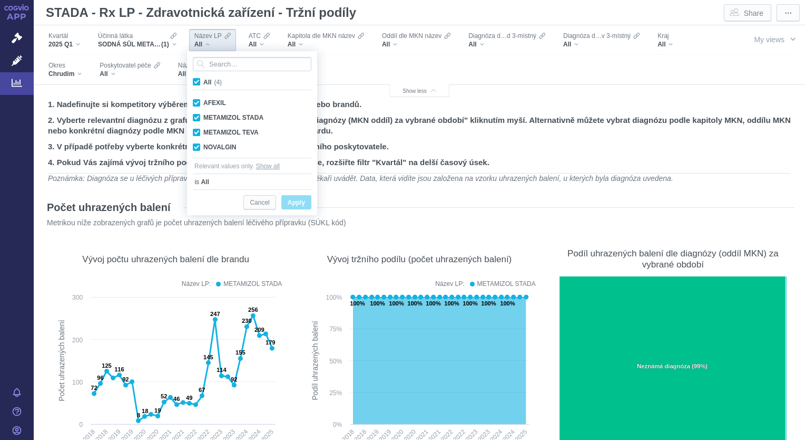
click at [202, 182] on b "All" at bounding box center [205, 182] width 8 height 11
drag, startPoint x: 299, startPoint y: 197, endPoint x: 303, endPoint y: 208, distance: 12.3
click at [303, 208] on span "Apply" at bounding box center [296, 202] width 17 height 13
click at [156, 40] on span "SODNÁ SŮL METAMIZOLU" at bounding box center [129, 44] width 63 height 8
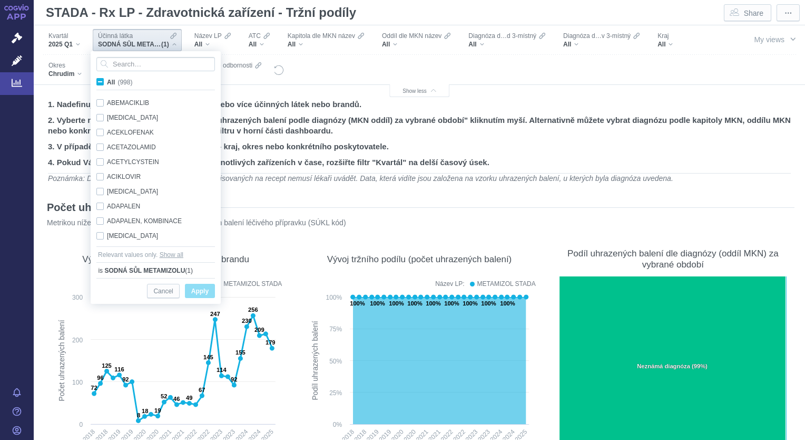
click at [100, 85] on label "All (998)" at bounding box center [116, 81] width 43 height 11
click at [107, 83] on input "All (998)" at bounding box center [110, 79] width 7 height 7
checkbox input "true"
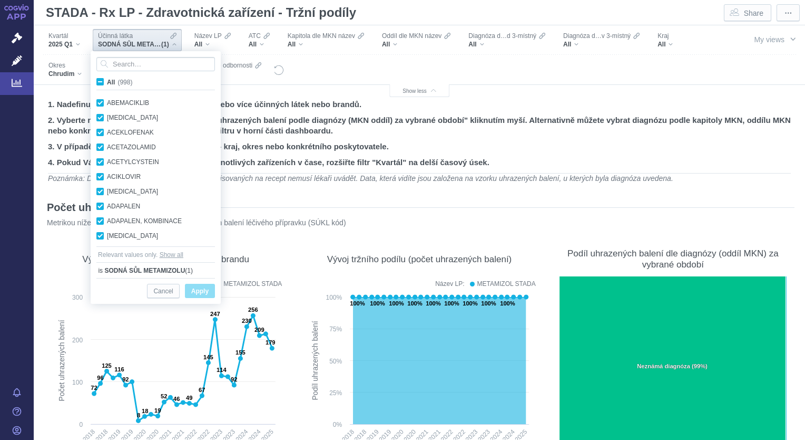
checkbox input "true"
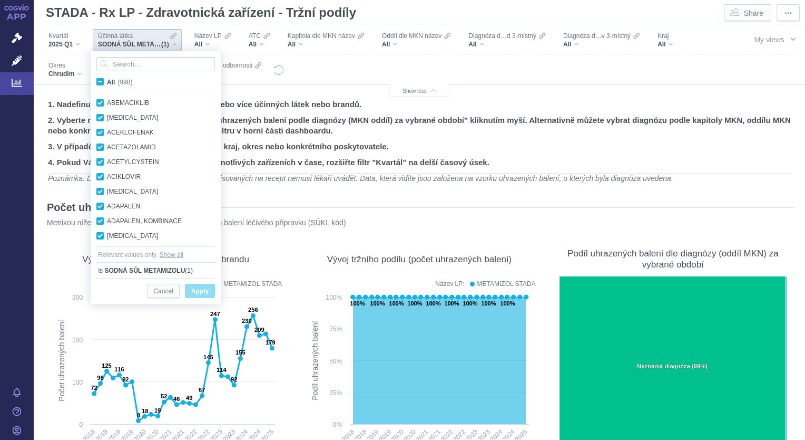
checkbox input "true"
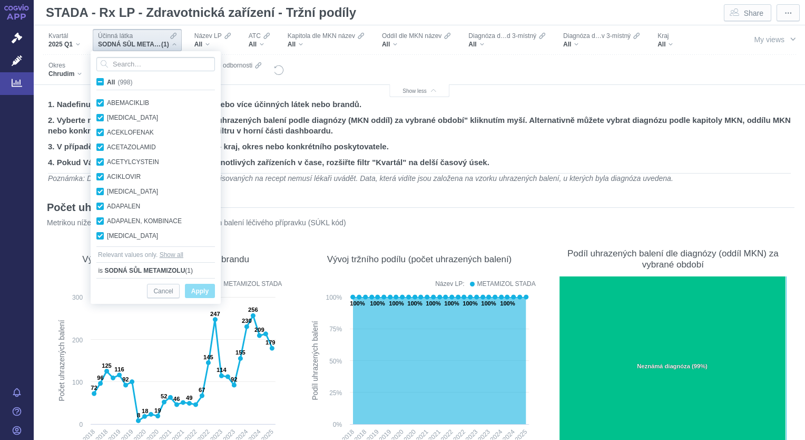
checkbox input "true"
click at [204, 36] on span "Název LP" at bounding box center [207, 36] width 27 height 8
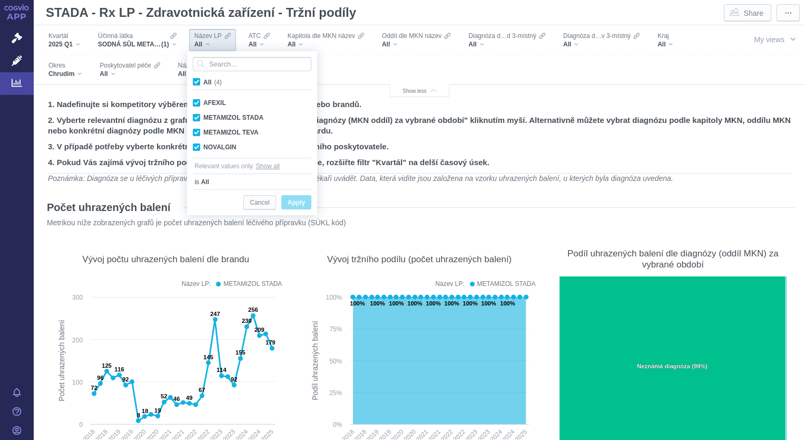
click at [283, 184] on div "is All" at bounding box center [252, 179] width 119 height 13
click at [197, 103] on div "AFEXIL Only" at bounding box center [252, 102] width 129 height 15
checkbox input "false"
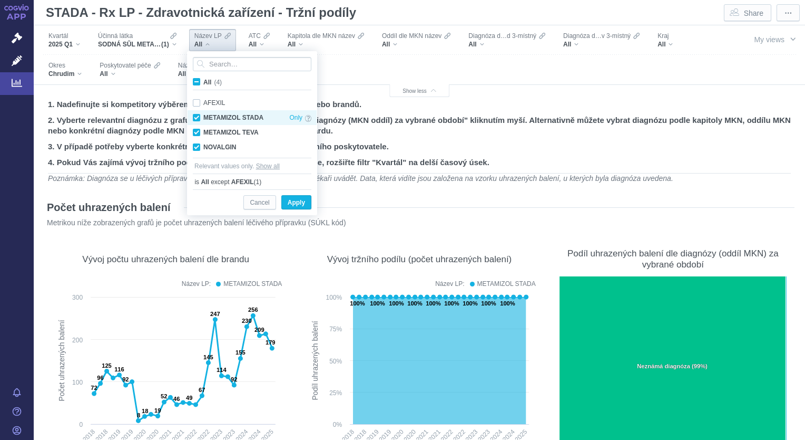
click at [197, 119] on div "METAMIZOL STADA Only" at bounding box center [252, 117] width 129 height 15
checkbox input "false"
click at [199, 103] on div "AFEXIL Only" at bounding box center [252, 102] width 129 height 15
checkbox input "true"
click at [196, 115] on div "METAMIZOL STADA Only" at bounding box center [252, 117] width 129 height 15
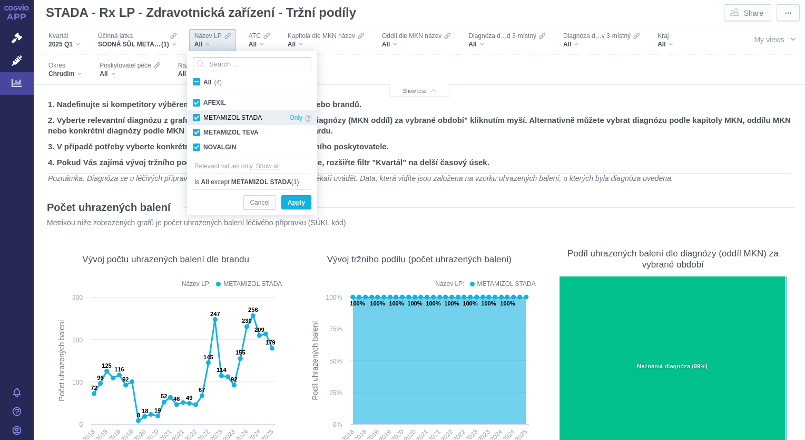
checkbox input "true"
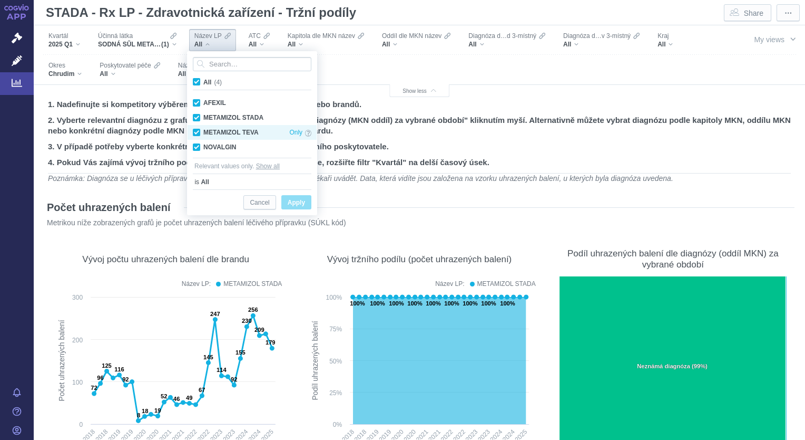
click at [193, 131] on div "METAMIZOL TEVA Only" at bounding box center [252, 132] width 129 height 15
checkbox input "false"
drag, startPoint x: 299, startPoint y: 214, endPoint x: 294, endPoint y: 201, distance: 13.9
click at [294, 201] on div "Cancel Apply" at bounding box center [252, 201] width 119 height 25
click at [294, 201] on span "Apply" at bounding box center [296, 202] width 17 height 13
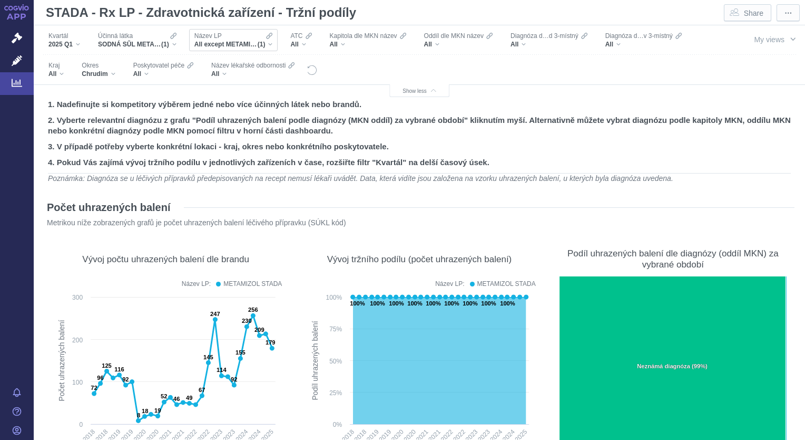
click at [270, 44] on div "All except METAMIZOL TEVA (1)" at bounding box center [233, 44] width 79 height 8
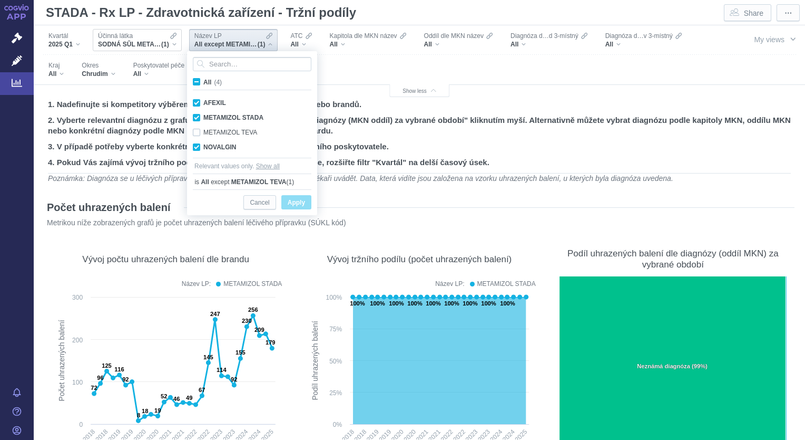
click at [172, 43] on div "SODNÁ SŮL METAMIZOLU (1)" at bounding box center [137, 44] width 79 height 8
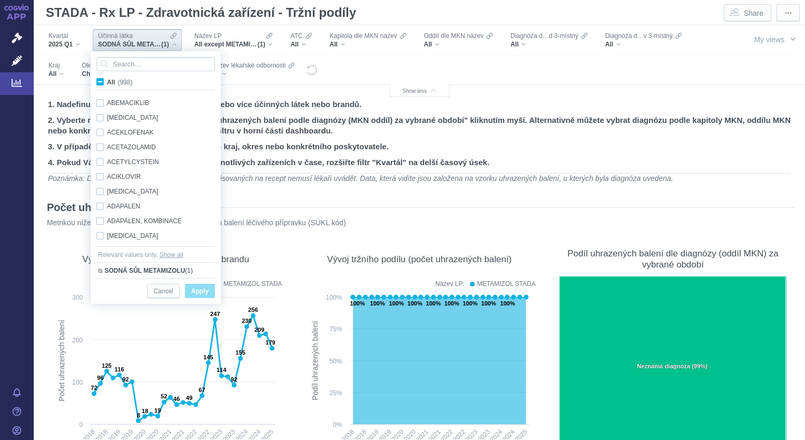
click at [107, 80] on span "All (998)" at bounding box center [119, 82] width 25 height 7
click at [107, 80] on input "All (998)" at bounding box center [110, 79] width 7 height 7
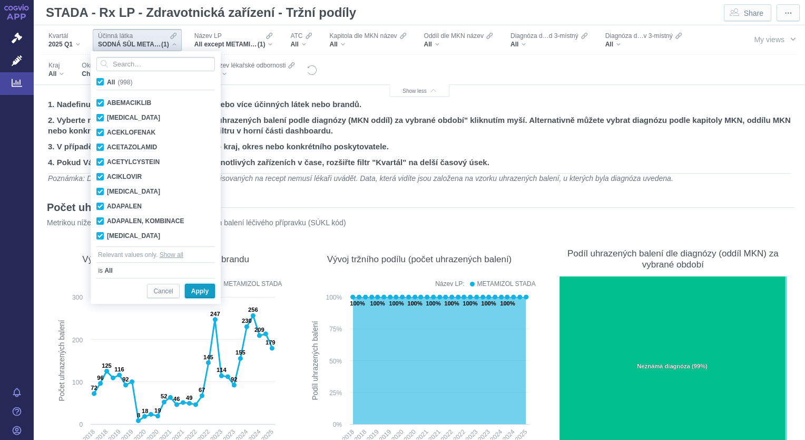
click at [196, 292] on span "Apply" at bounding box center [199, 291] width 17 height 13
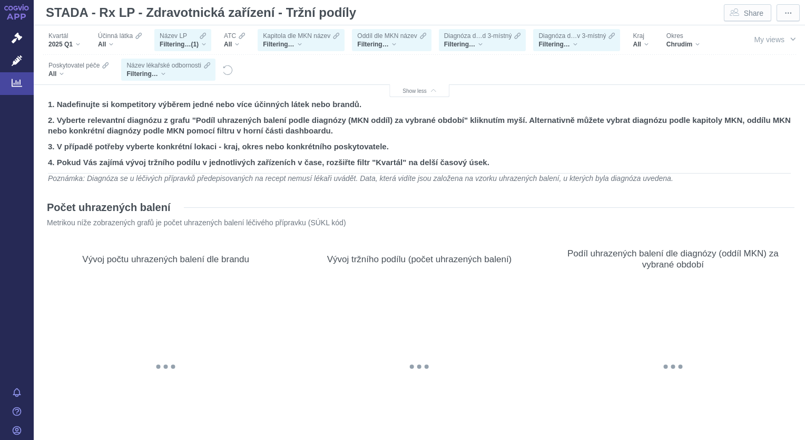
click at [202, 43] on div "Filtering… (1)" at bounding box center [183, 44] width 46 height 8
